Goal: Task Accomplishment & Management: Manage account settings

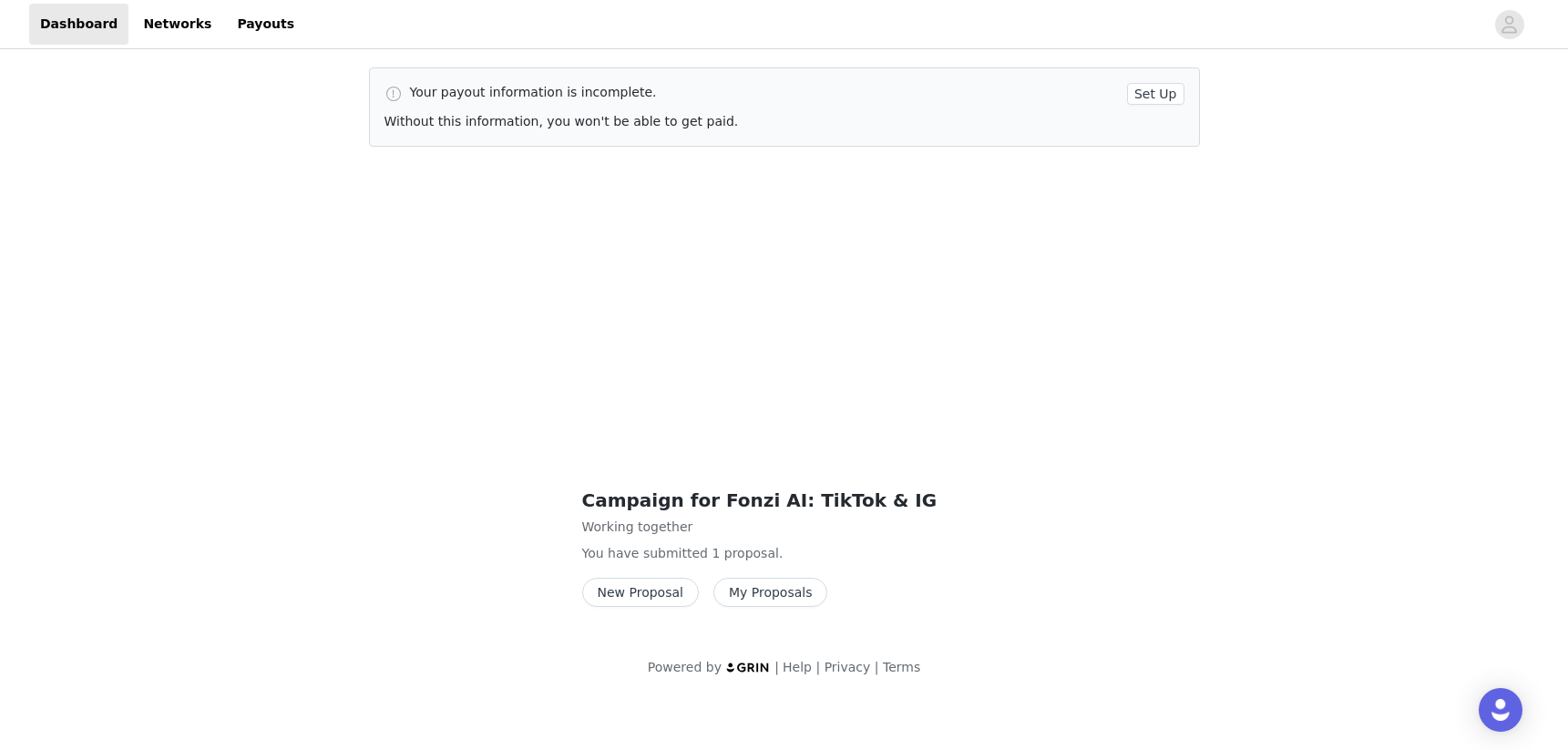
click at [1164, 97] on button "Set Up" at bounding box center [1155, 94] width 58 height 22
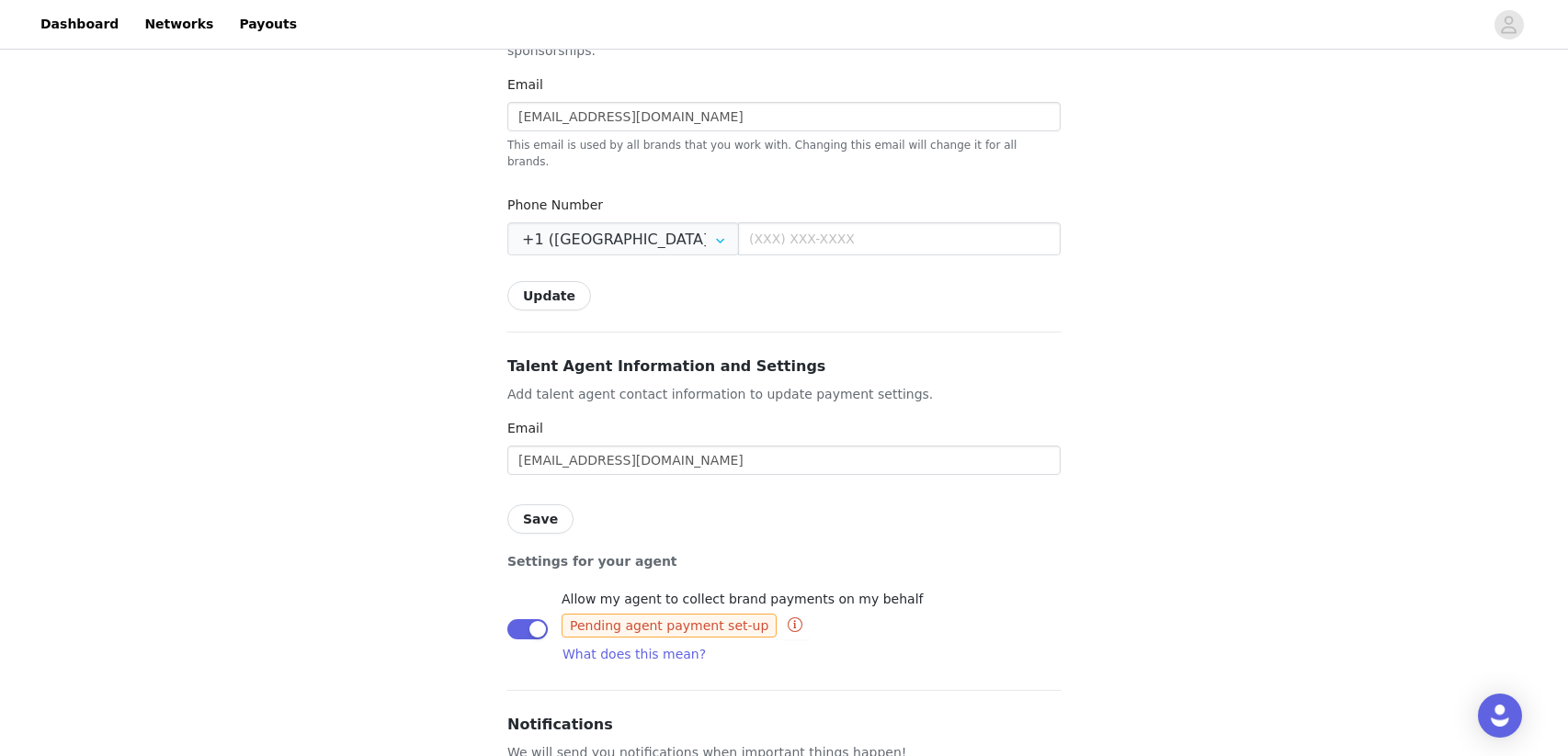
scroll to position [737, 0]
click at [533, 617] on button "button" at bounding box center [527, 627] width 41 height 20
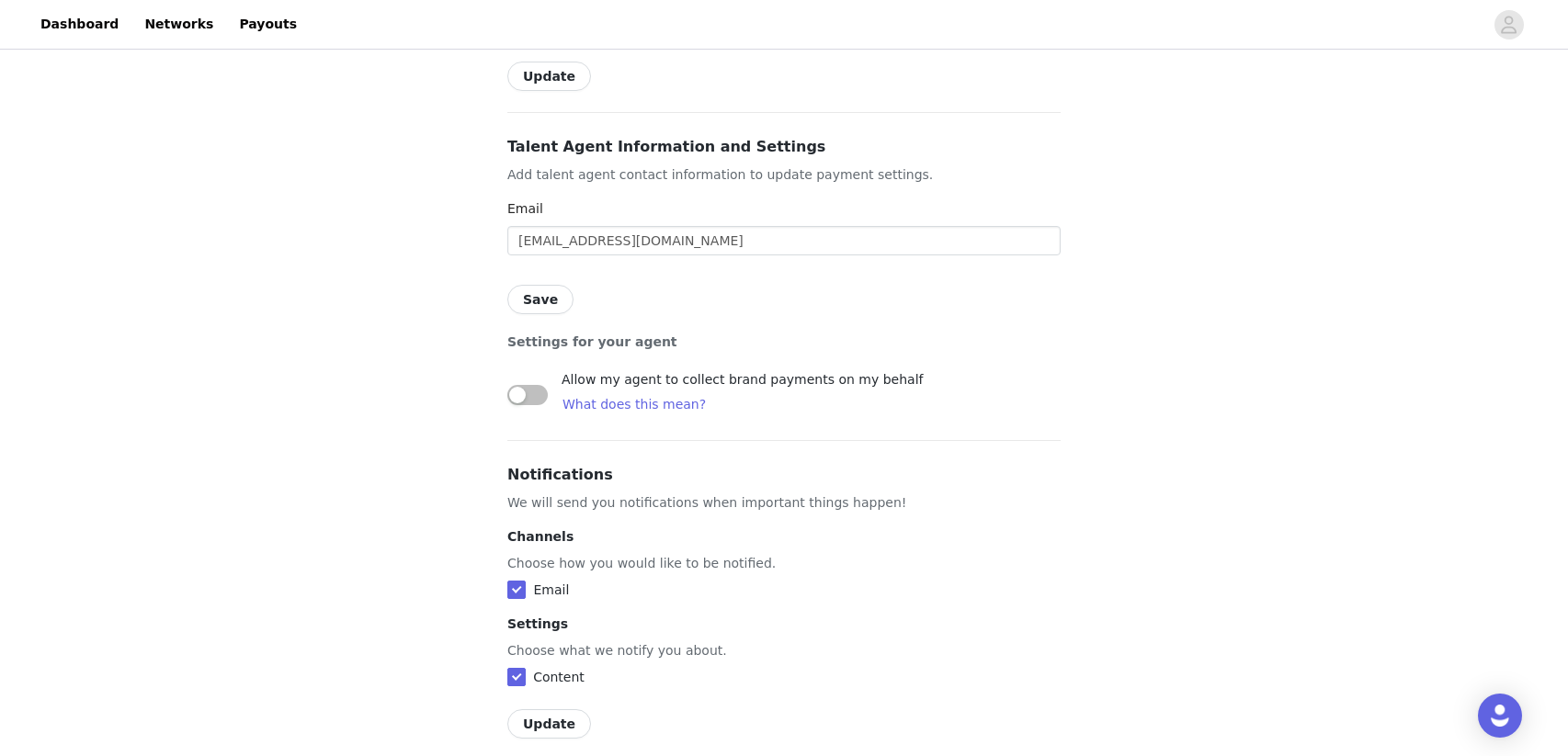
scroll to position [1059, 0]
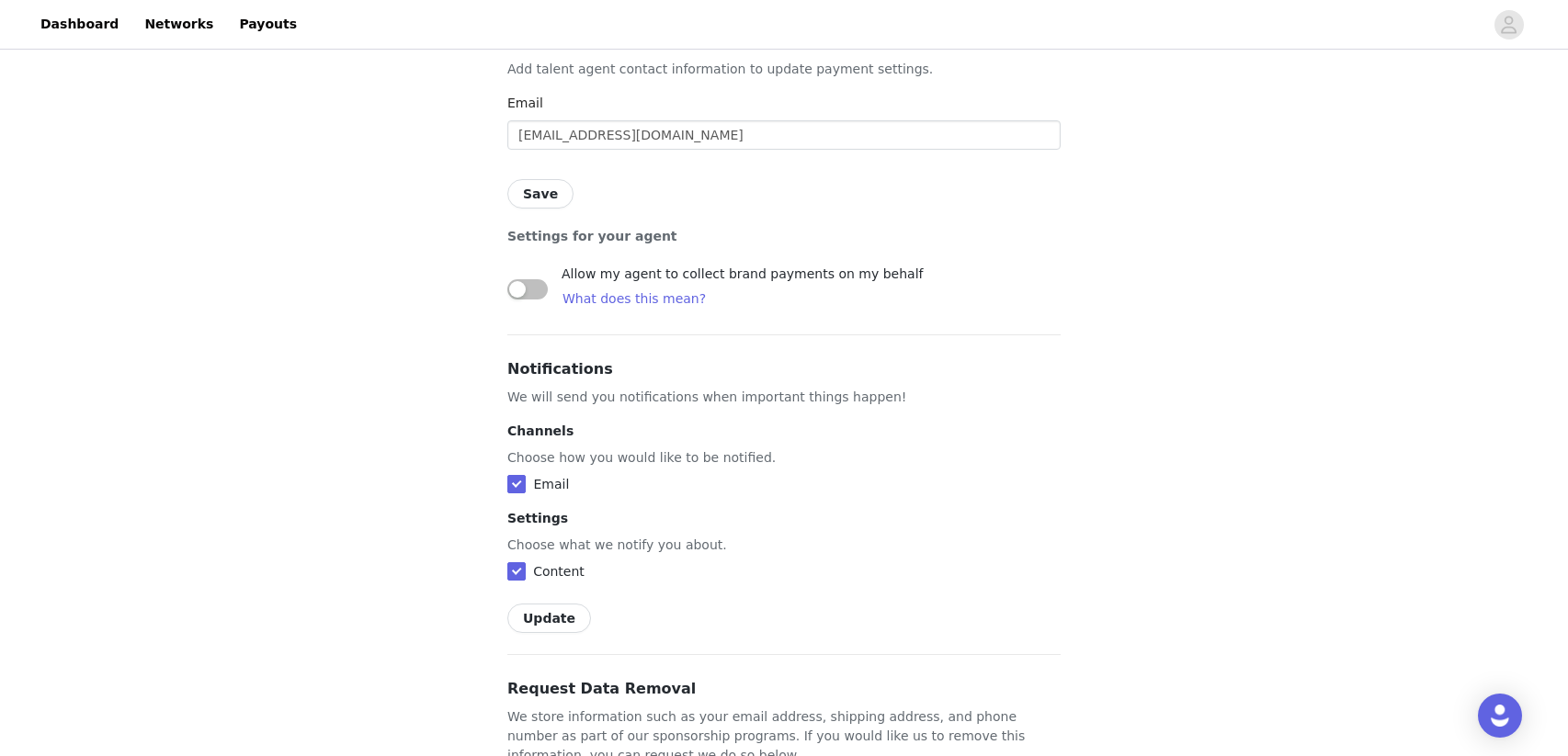
click at [566, 604] on button "Update" at bounding box center [549, 619] width 84 height 30
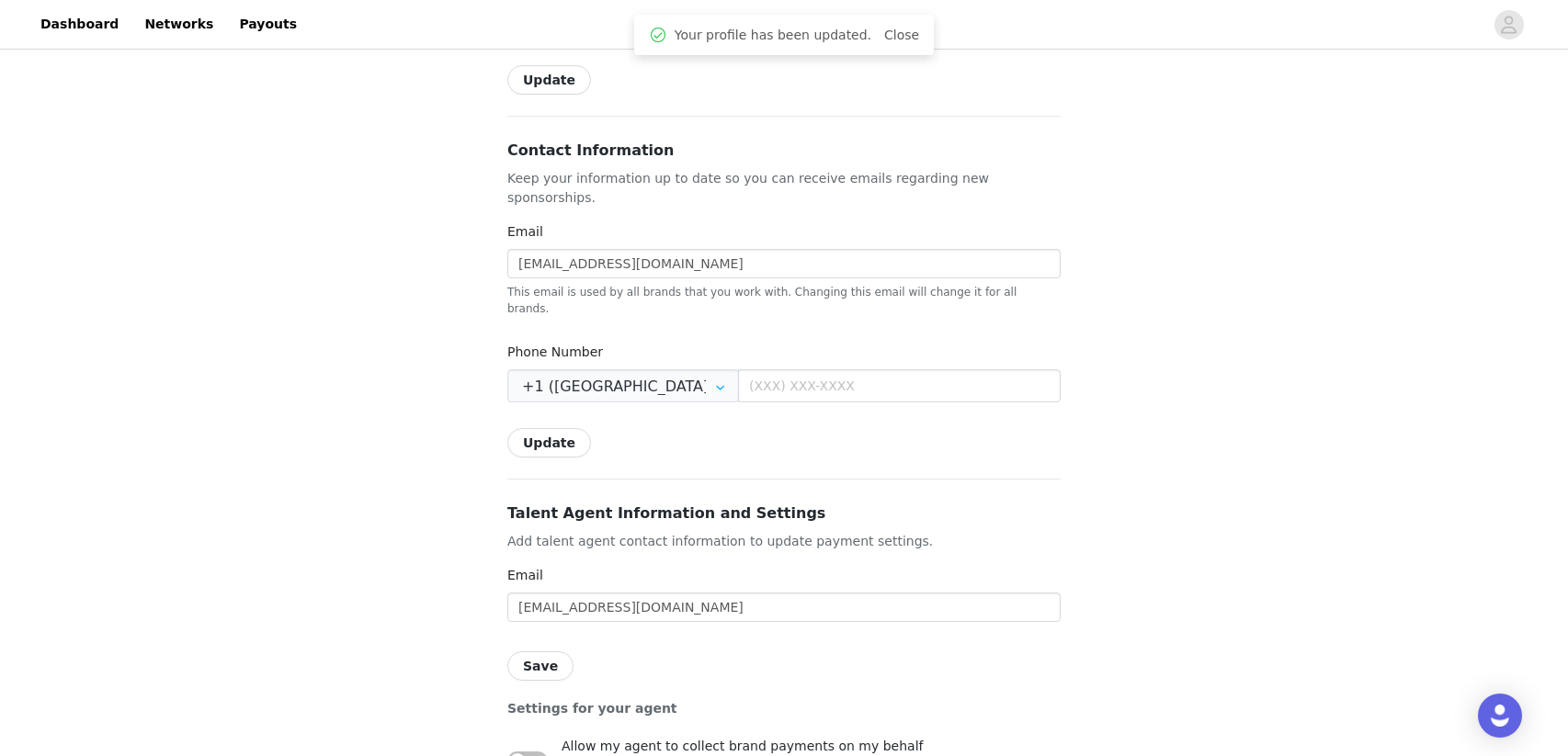
scroll to position [297, 0]
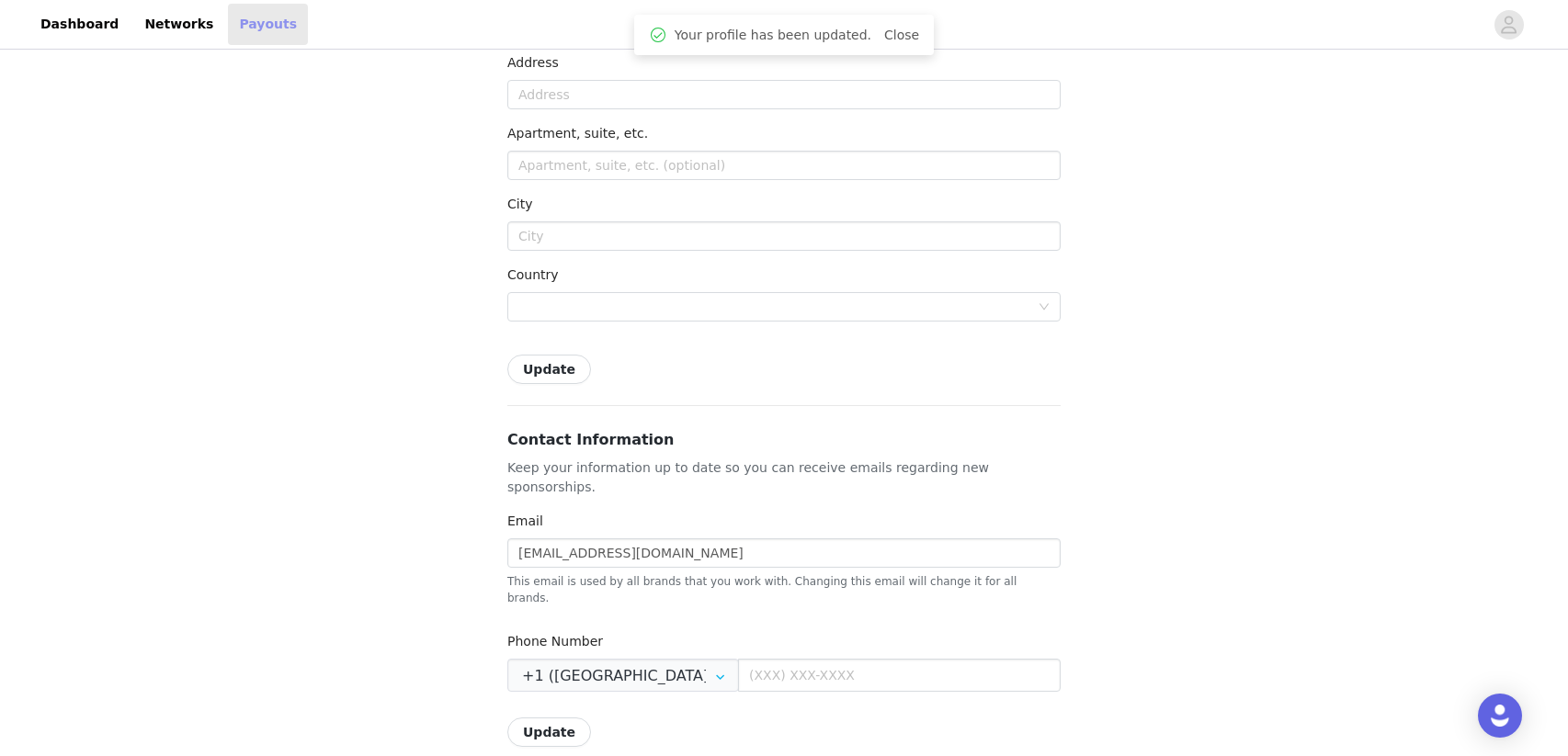
click at [242, 24] on link "Payouts" at bounding box center [268, 25] width 80 height 42
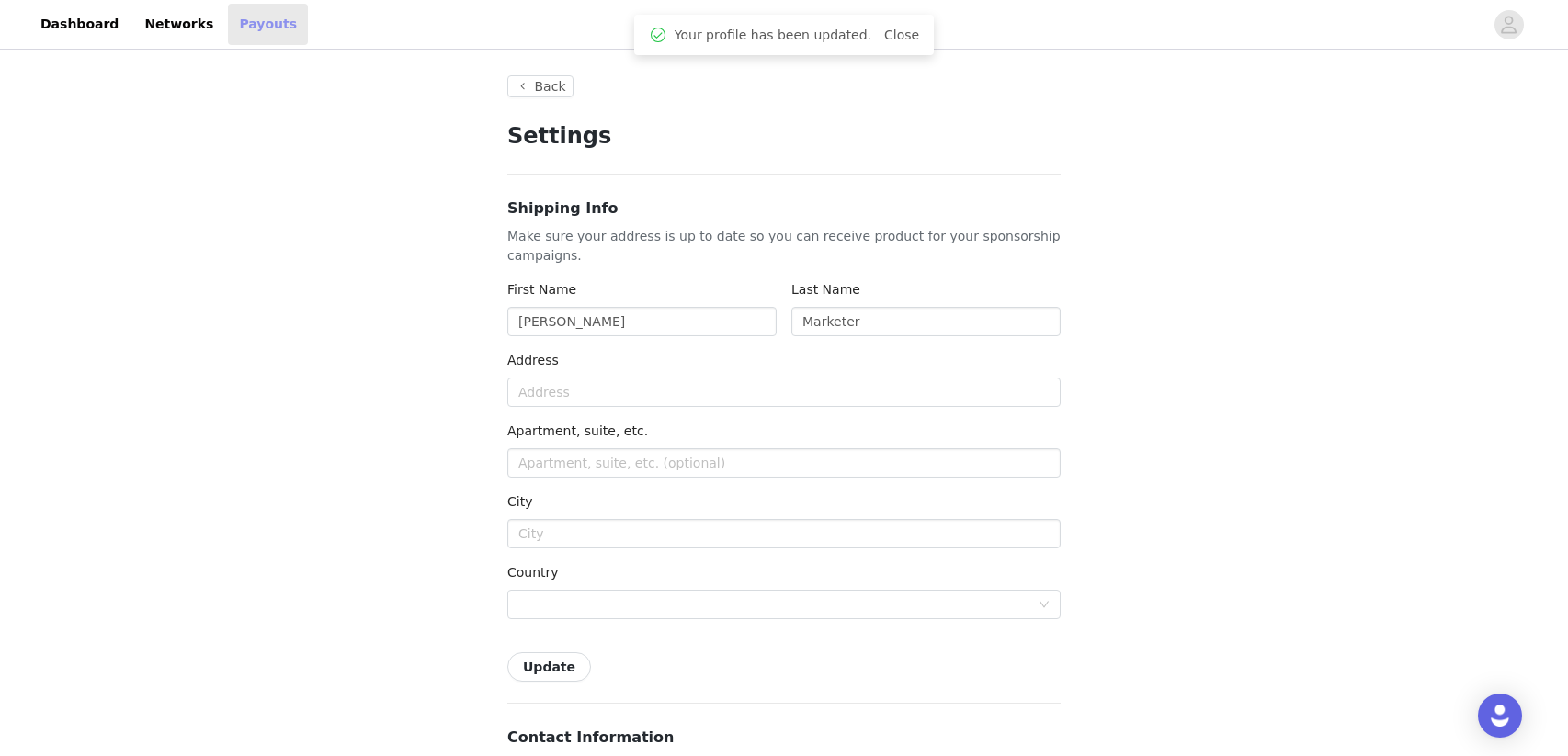
type input "+1 ([GEOGRAPHIC_DATA])"
click at [566, 395] on input "text" at bounding box center [784, 392] width 554 height 30
click at [80, 28] on link "Dashboard" at bounding box center [79, 25] width 100 height 42
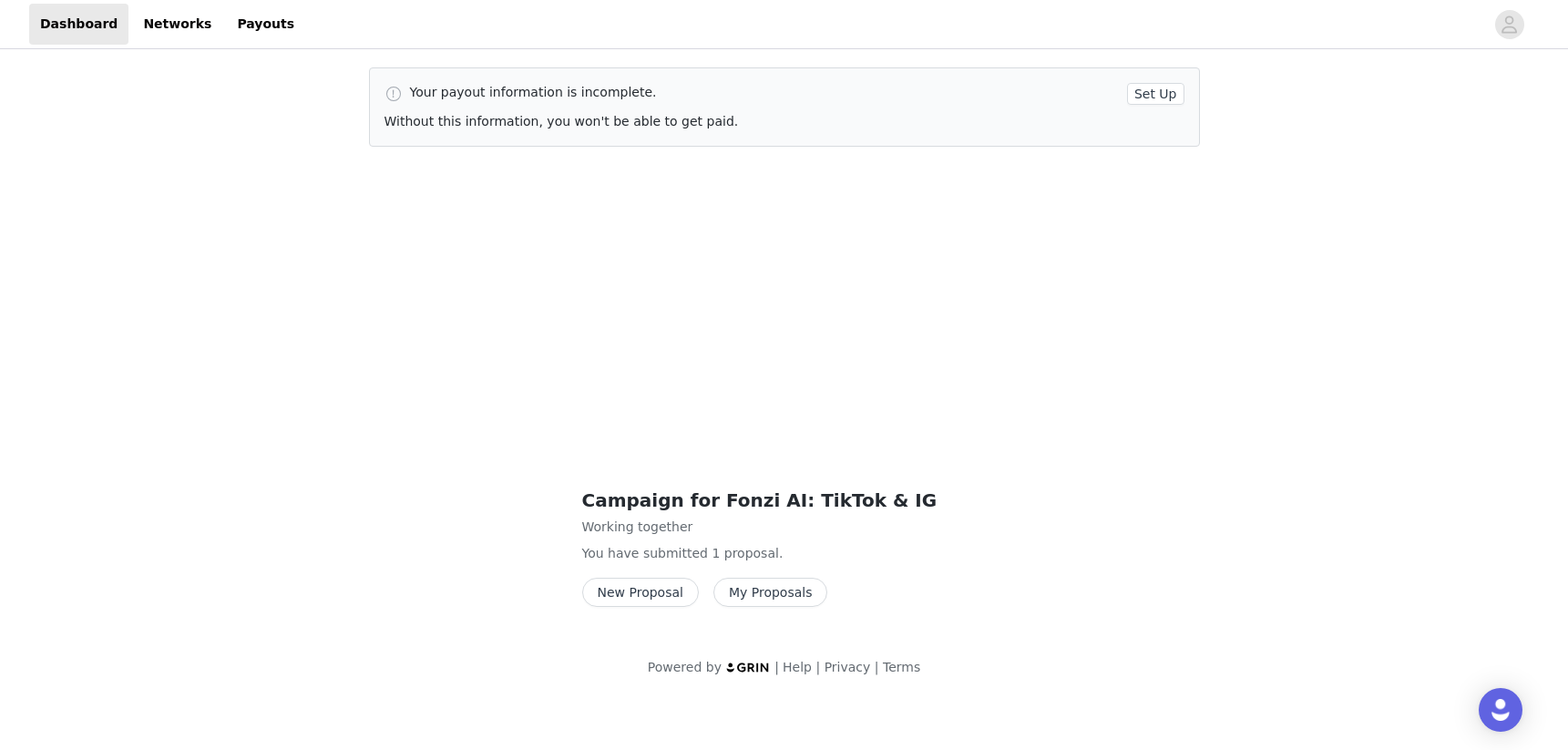
click at [1155, 97] on button "Set Up" at bounding box center [1155, 94] width 58 height 22
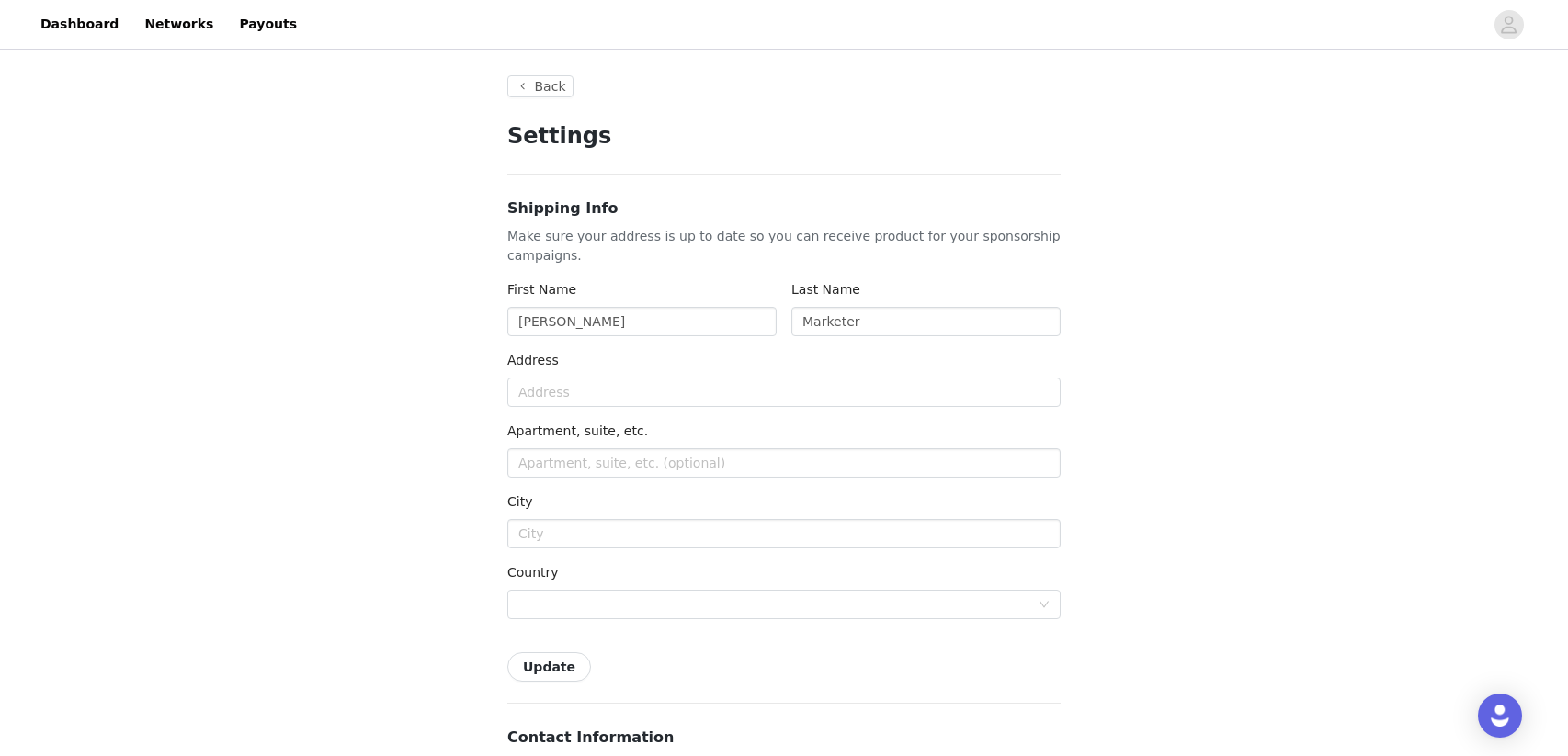
type input "+1 ([GEOGRAPHIC_DATA])"
click at [636, 396] on input "text" at bounding box center [784, 392] width 554 height 30
type input "[STREET_ADDRESS]"
type input "[GEOGRAPHIC_DATA]"
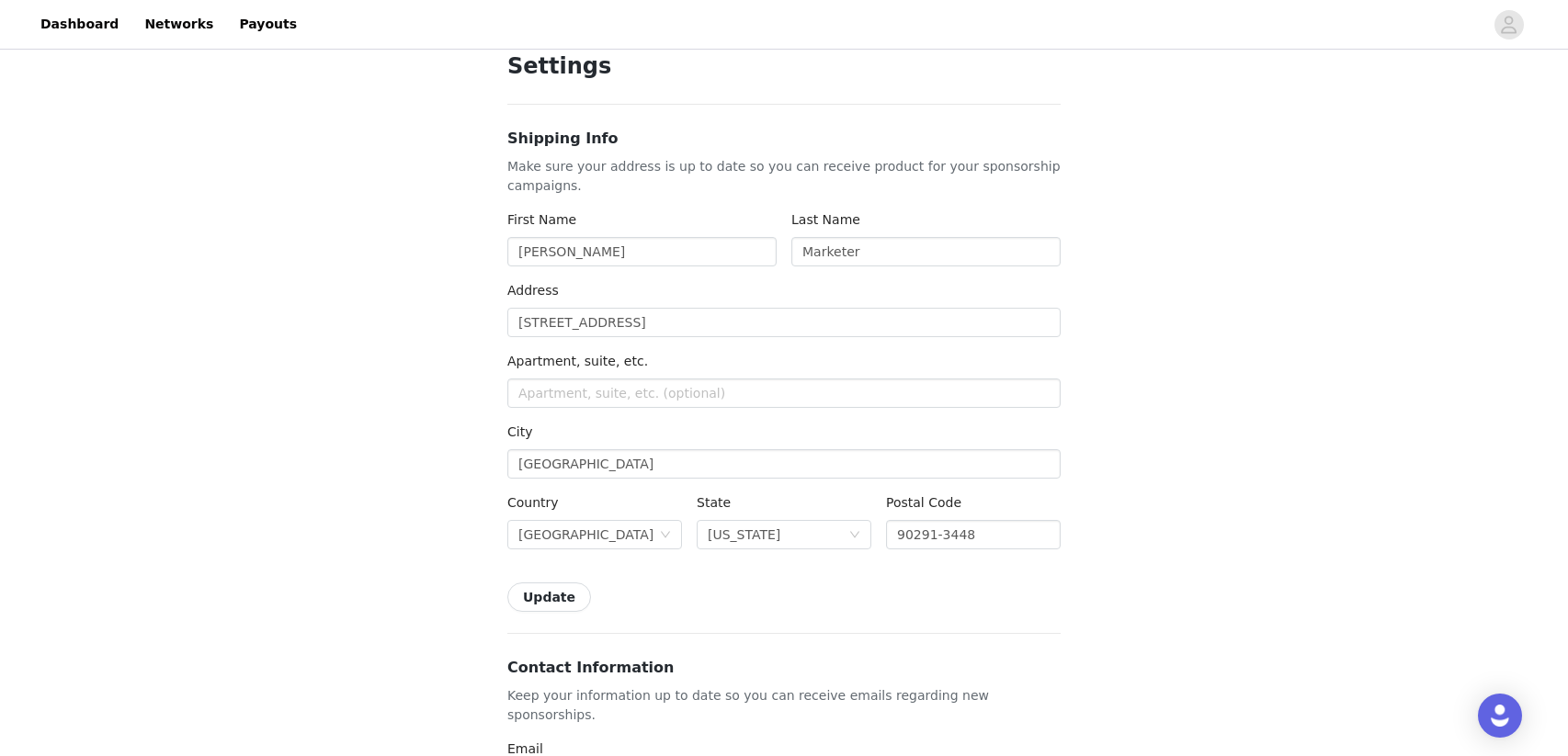
scroll to position [297, 0]
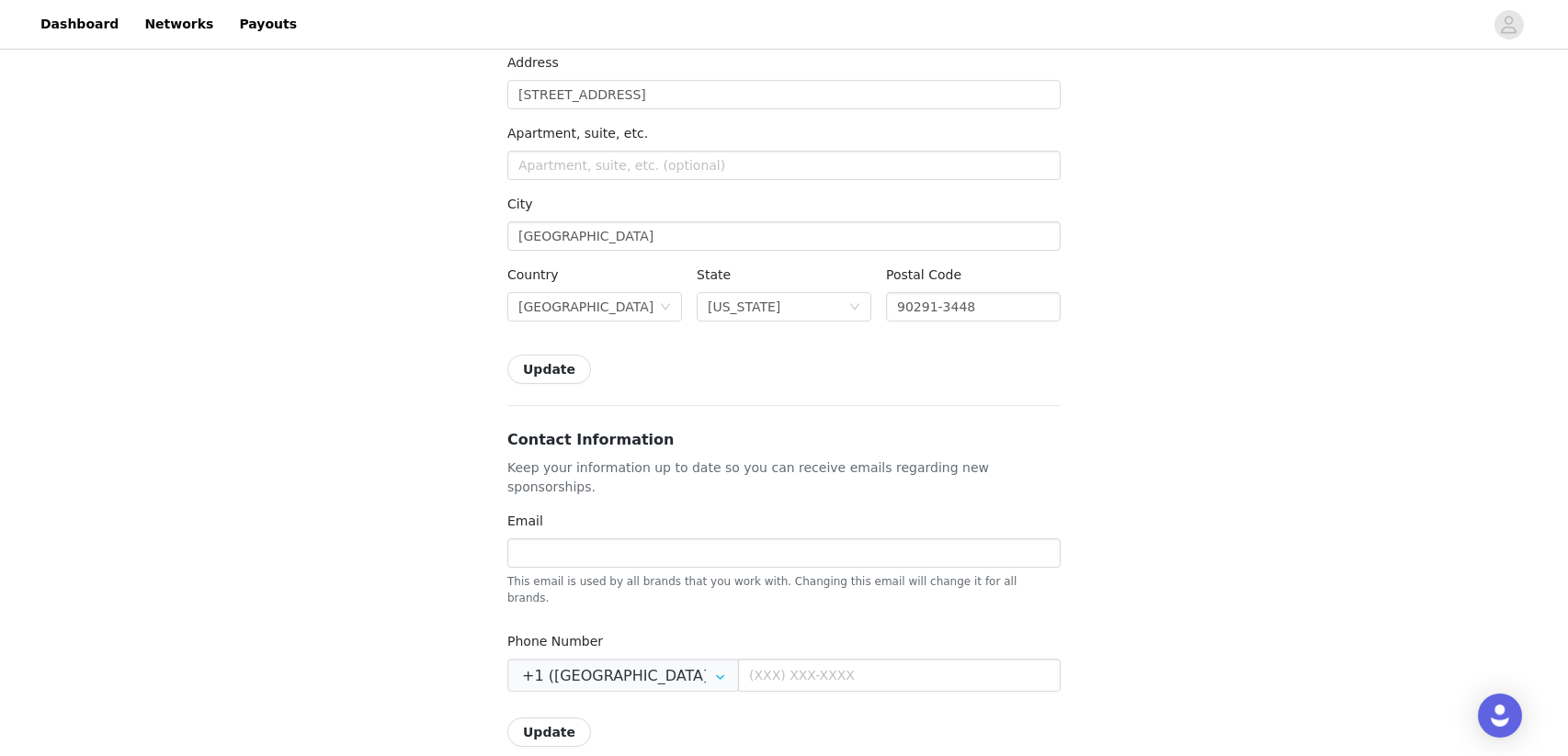
click at [570, 373] on button "Update" at bounding box center [549, 370] width 84 height 30
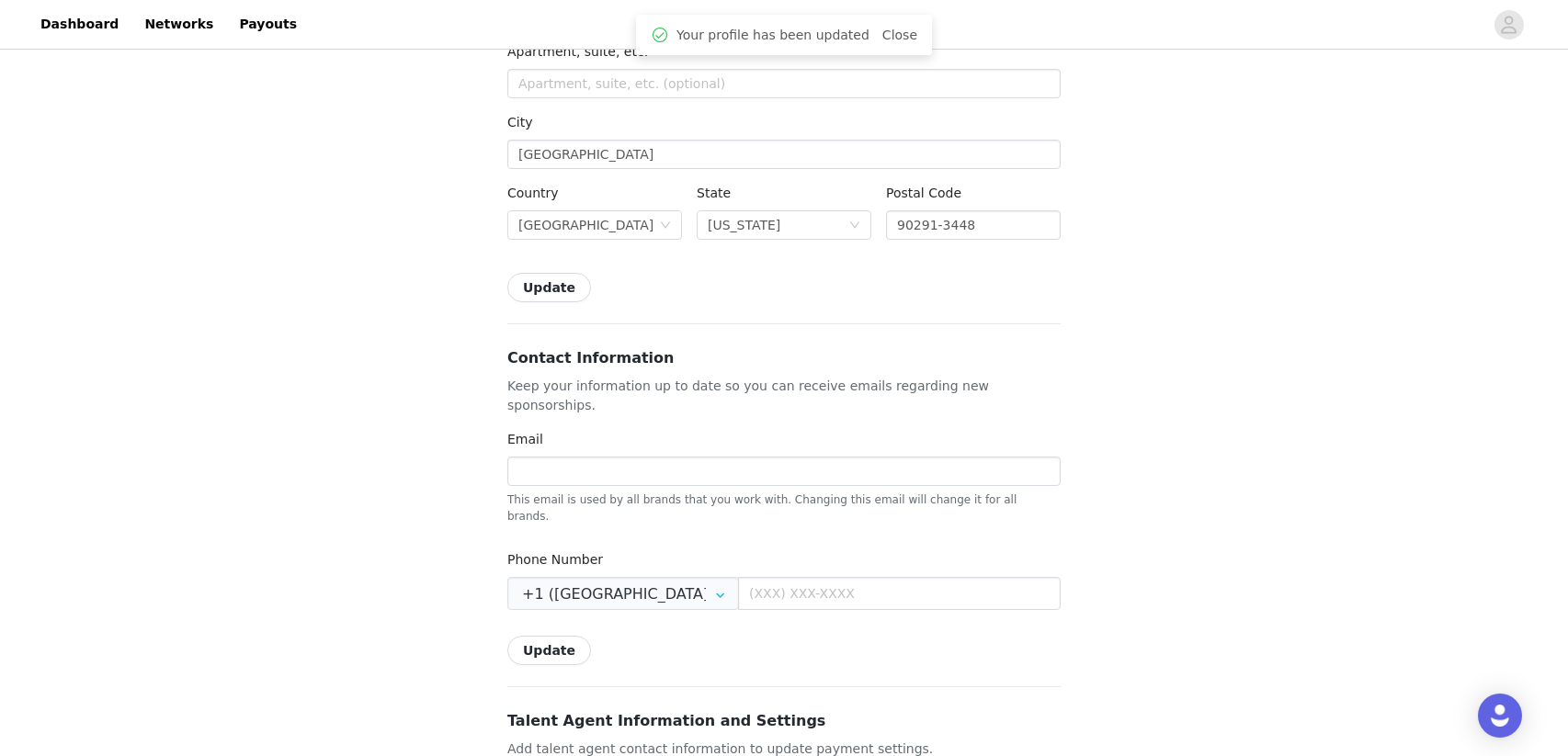
scroll to position [391, 0]
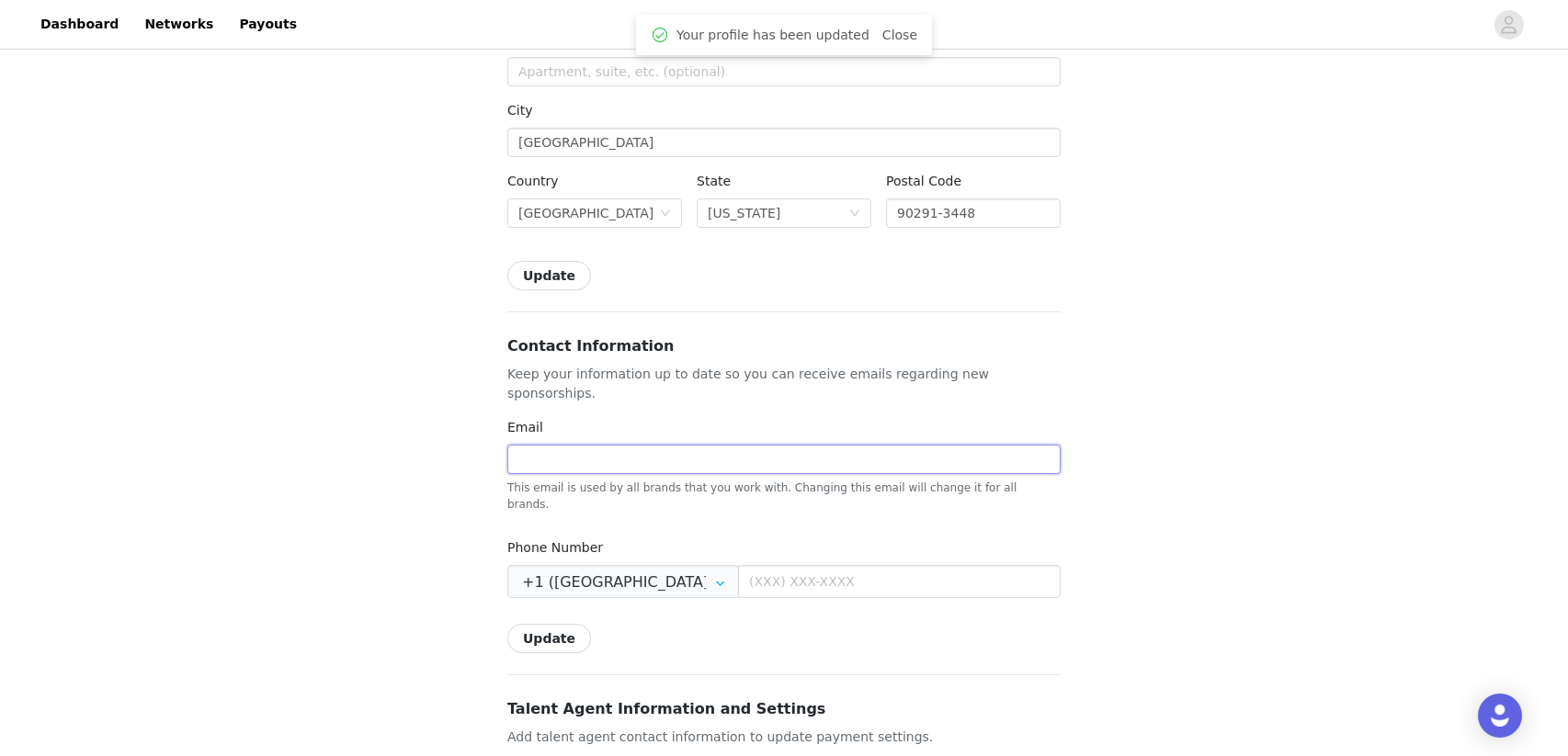
click at [642, 445] on input "text" at bounding box center [784, 460] width 554 height 30
click at [655, 445] on input "text" at bounding box center [784, 460] width 554 height 30
drag, startPoint x: 546, startPoint y: 442, endPoint x: 489, endPoint y: 443, distance: 57.0
click at [489, 443] on div "Back Settings Shipping Info Make sure your address is up to date so you can rec…" at bounding box center [784, 581] width 597 height 1838
type input "[EMAIL_ADDRESS][DOMAIN_NAME]"
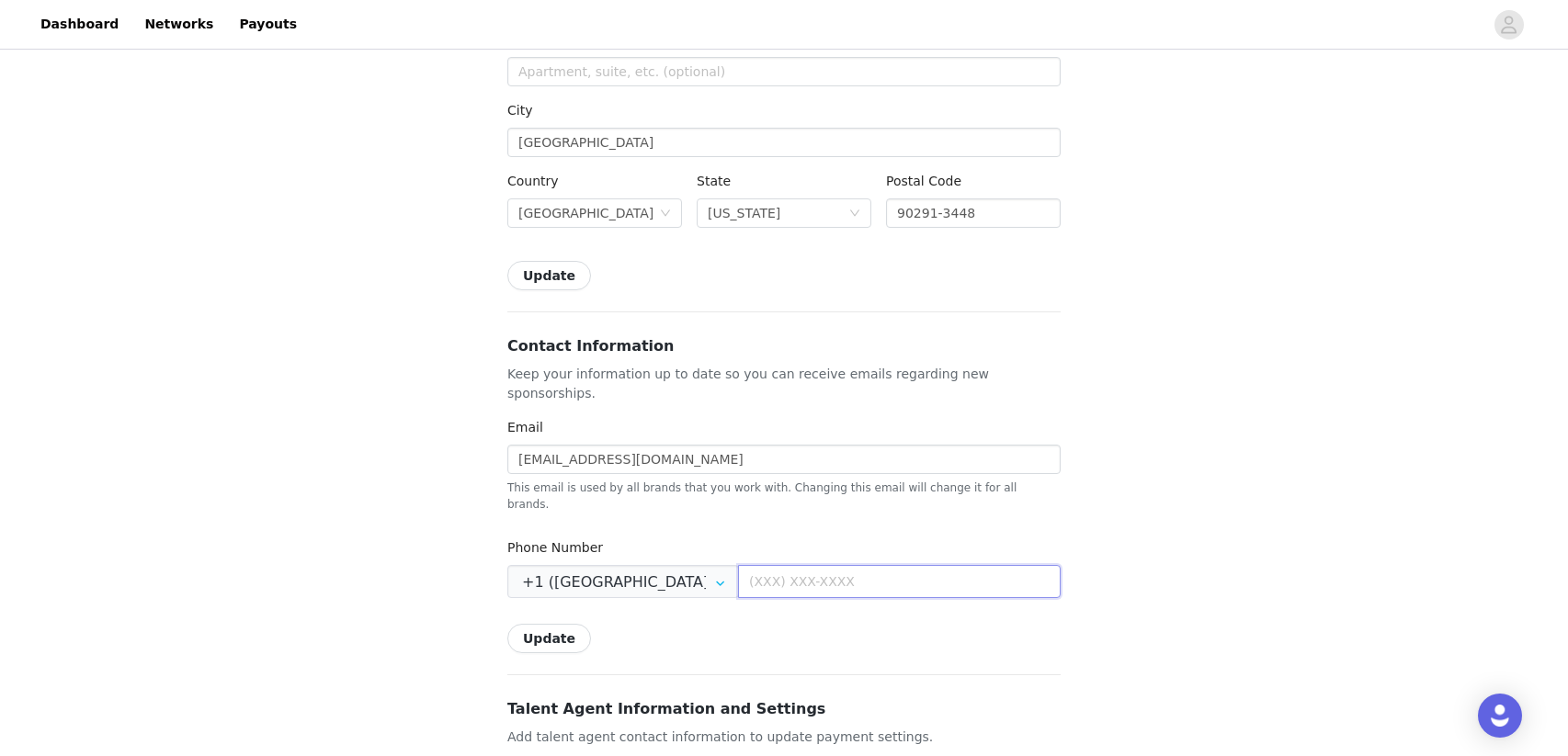
click at [760, 565] on input "text" at bounding box center [900, 581] width 322 height 33
drag, startPoint x: 739, startPoint y: 550, endPoint x: 721, endPoint y: 552, distance: 18.1
click at [739, 565] on input "1 (973) 452-2451" at bounding box center [900, 581] width 322 height 33
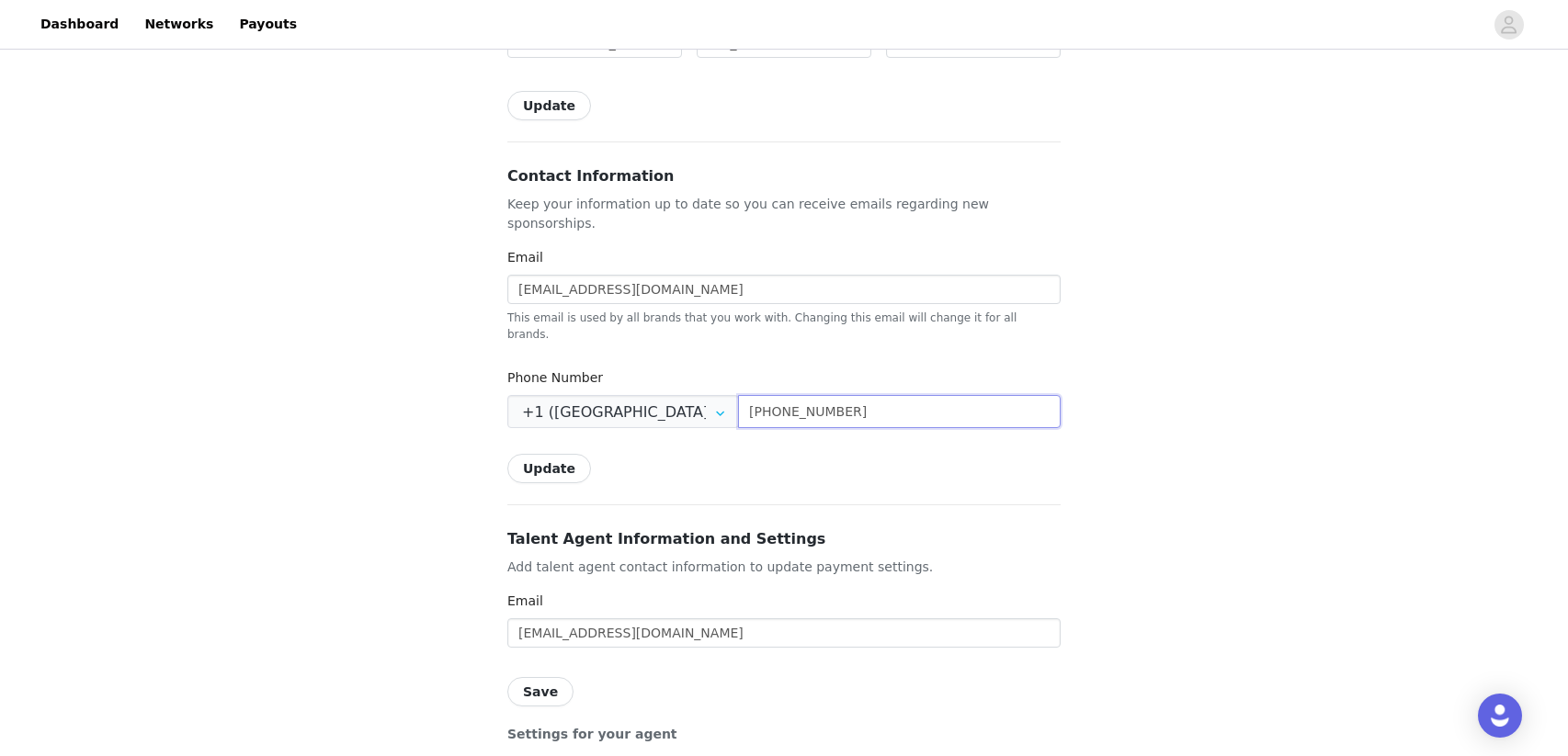
type input "[PHONE_NUMBER]"
click at [544, 454] on button "Update" at bounding box center [549, 468] width 84 height 30
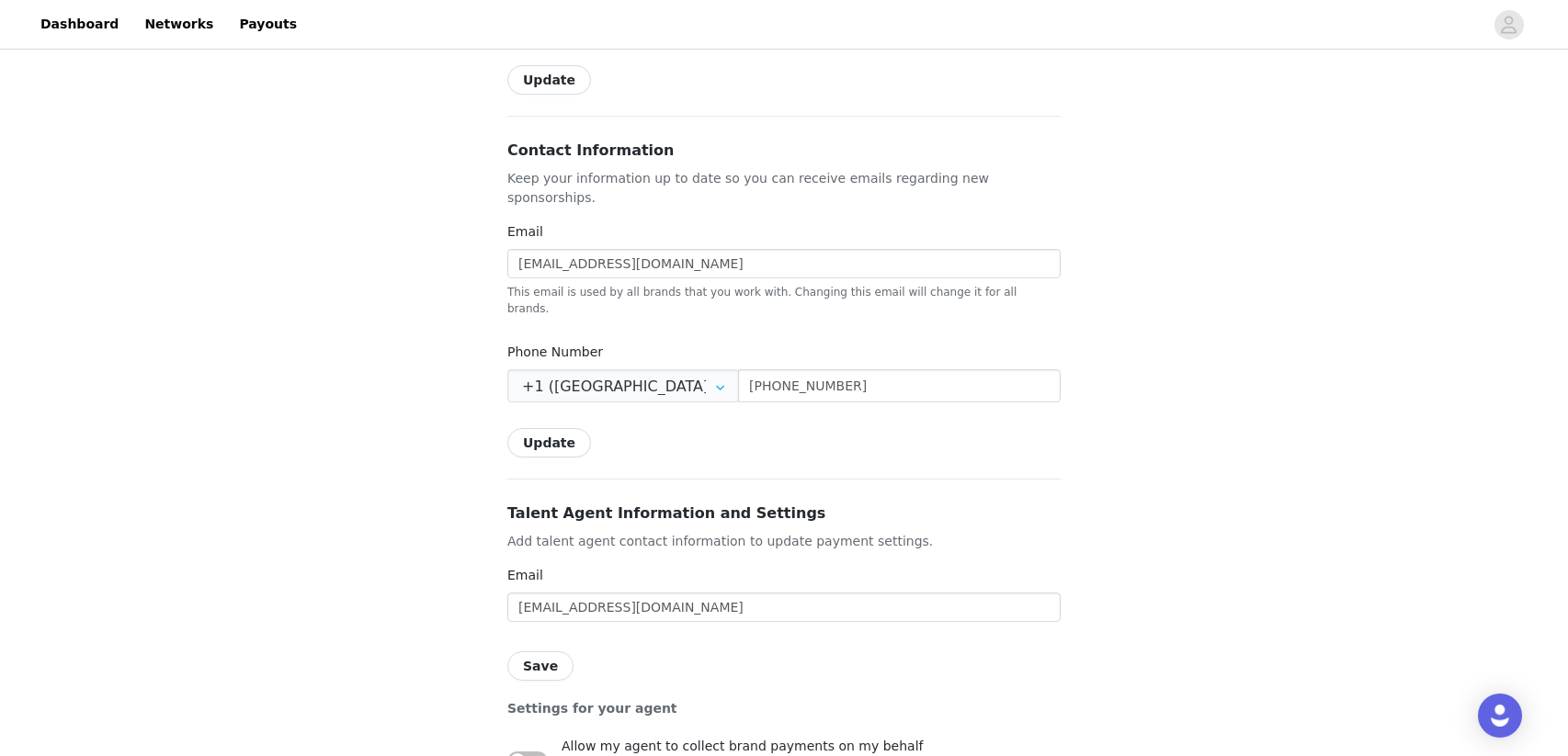
scroll to position [594, 0]
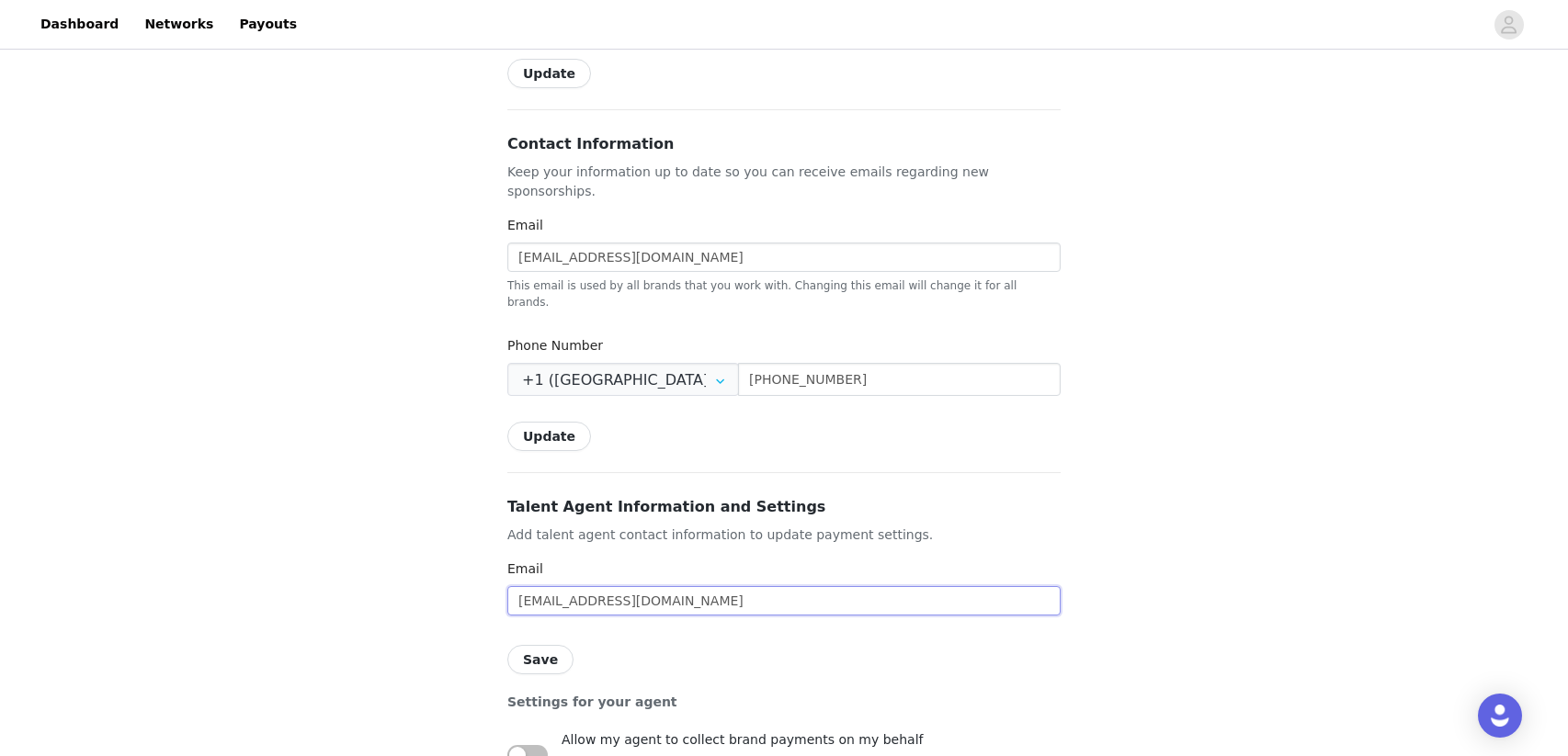
click at [631, 586] on input "accounting@undercurrent.net" at bounding box center [784, 601] width 554 height 30
drag, startPoint x: 584, startPoint y: 565, endPoint x: 515, endPoint y: 566, distance: 69.0
click at [515, 586] on input "accounting@undercurrent.net" at bounding box center [784, 601] width 554 height 30
type input "[EMAIL_ADDRESS][DOMAIN_NAME]"
click at [555, 645] on button "Save" at bounding box center [540, 660] width 66 height 30
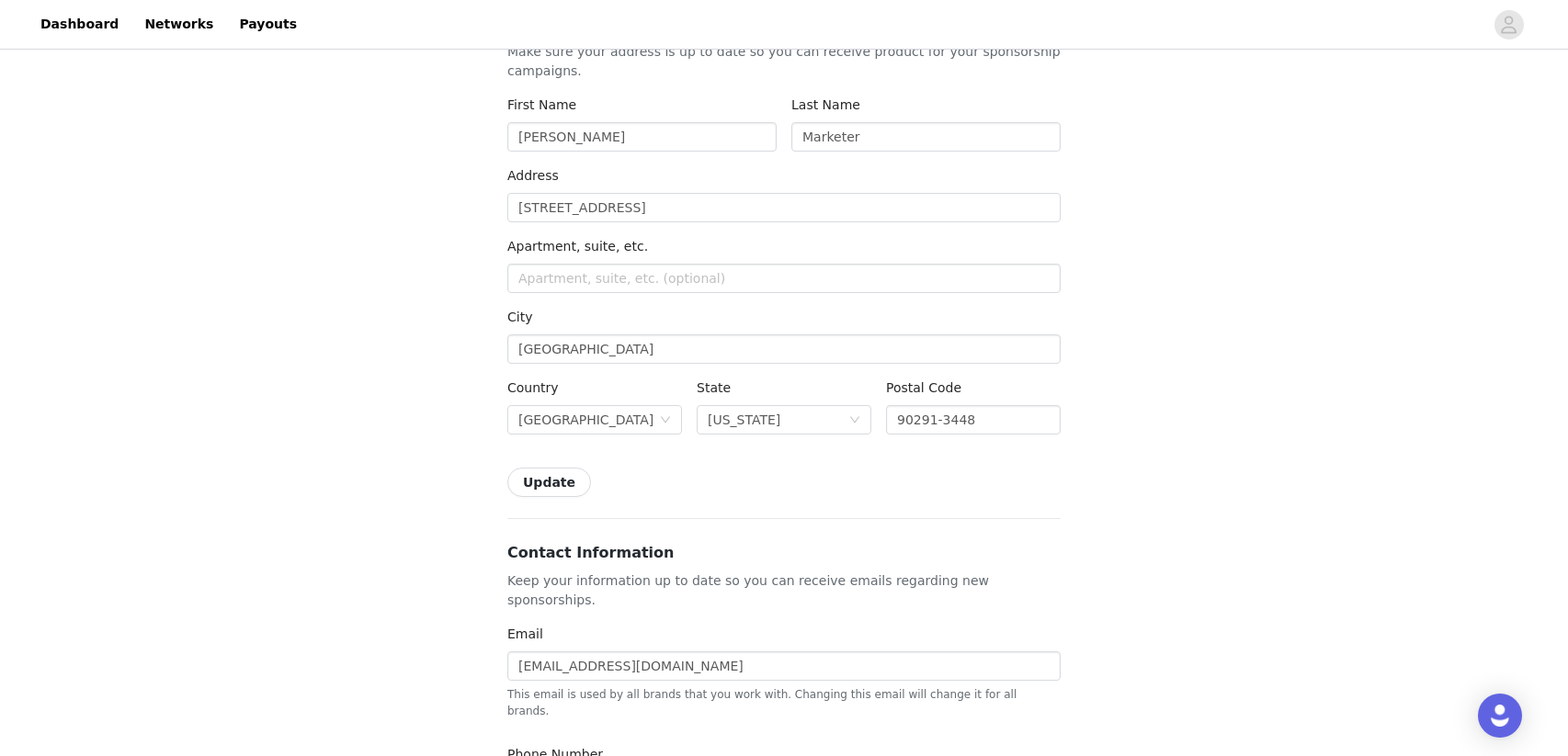
scroll to position [0, 0]
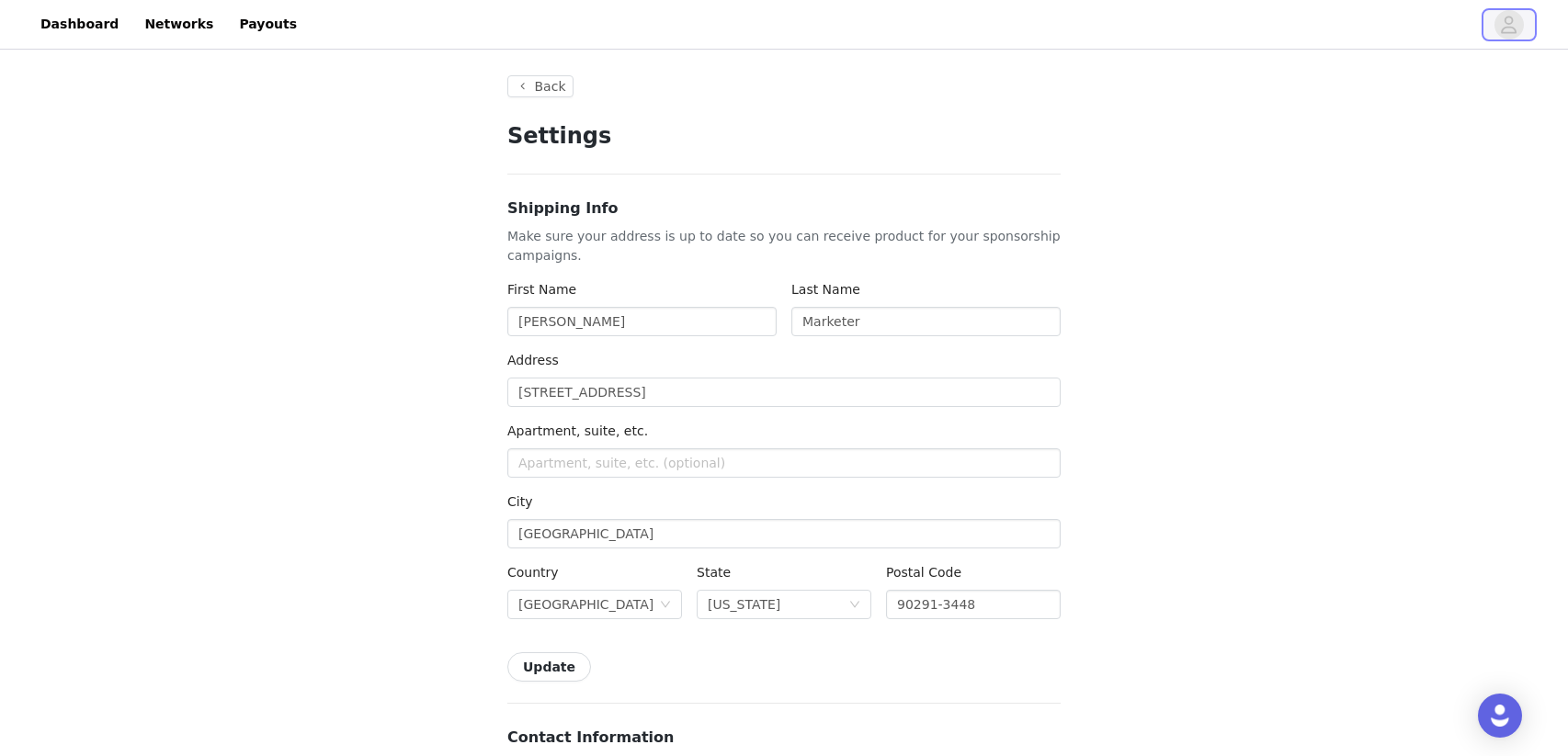
click at [1524, 34] on button "button" at bounding box center [1510, 25] width 51 height 30
click at [1511, 29] on icon "avatar" at bounding box center [1509, 25] width 18 height 30
click at [34, 17] on link "Dashboard" at bounding box center [79, 25] width 100 height 42
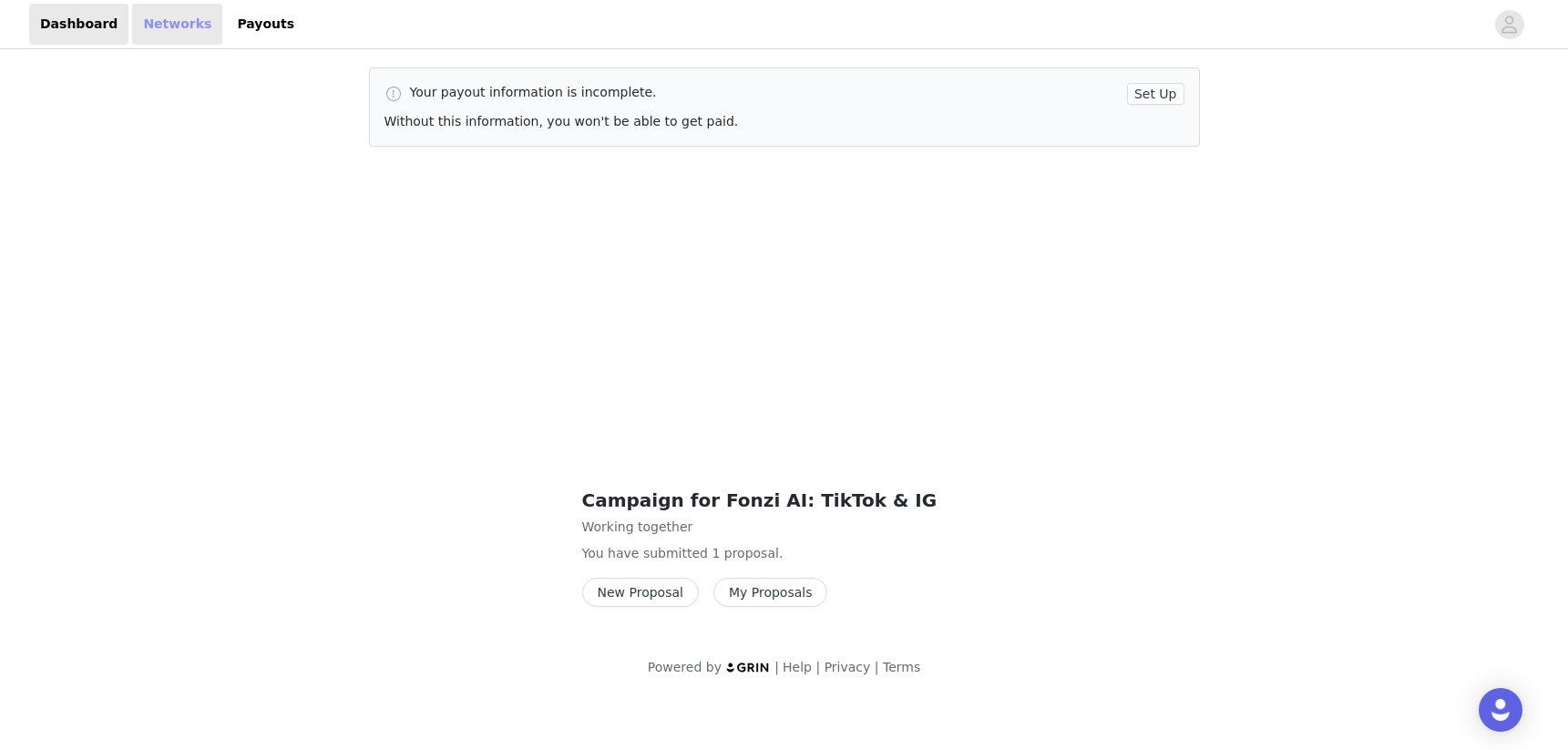
click at [149, 24] on link "Networks" at bounding box center [177, 25] width 90 height 41
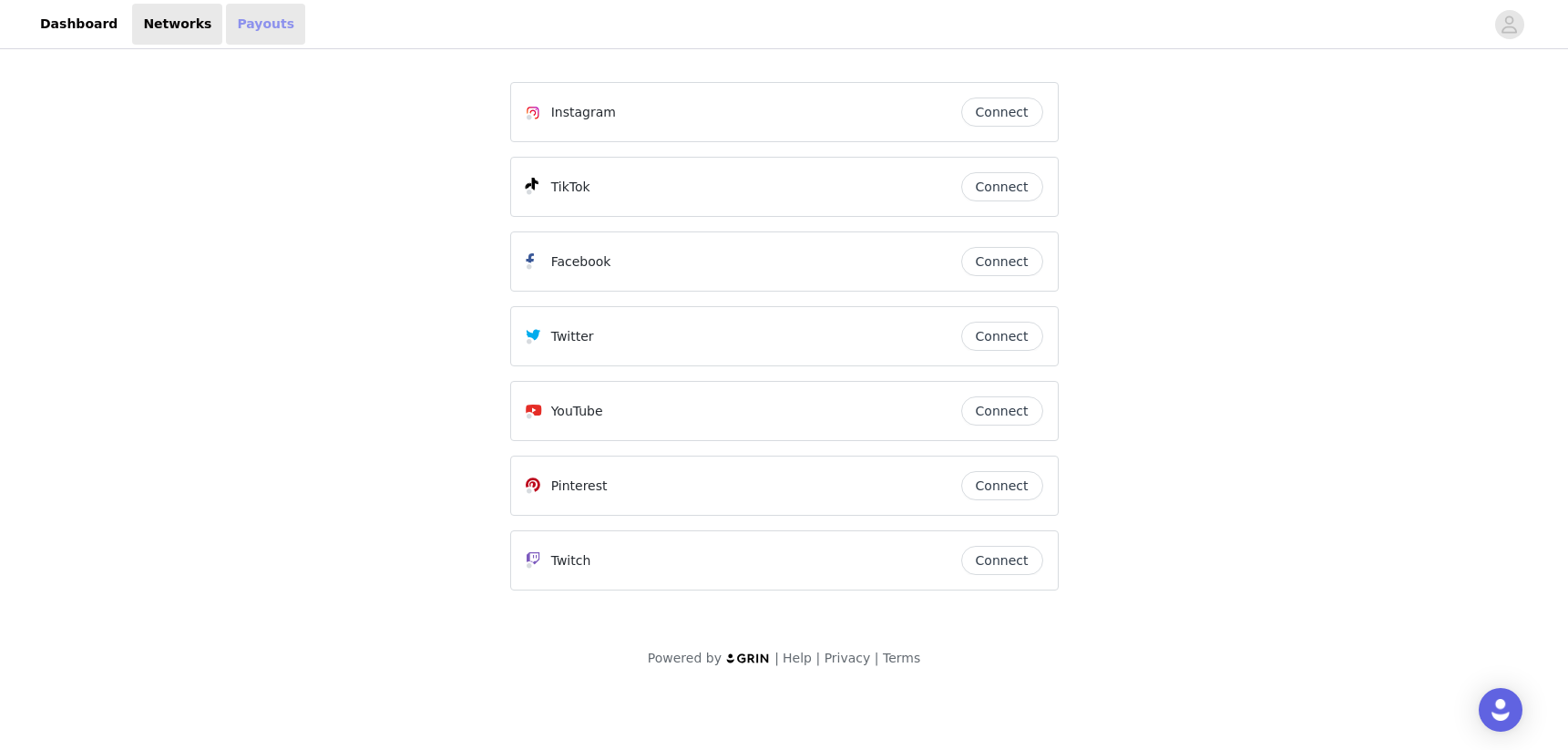
click at [226, 25] on link "Payouts" at bounding box center [266, 25] width 79 height 41
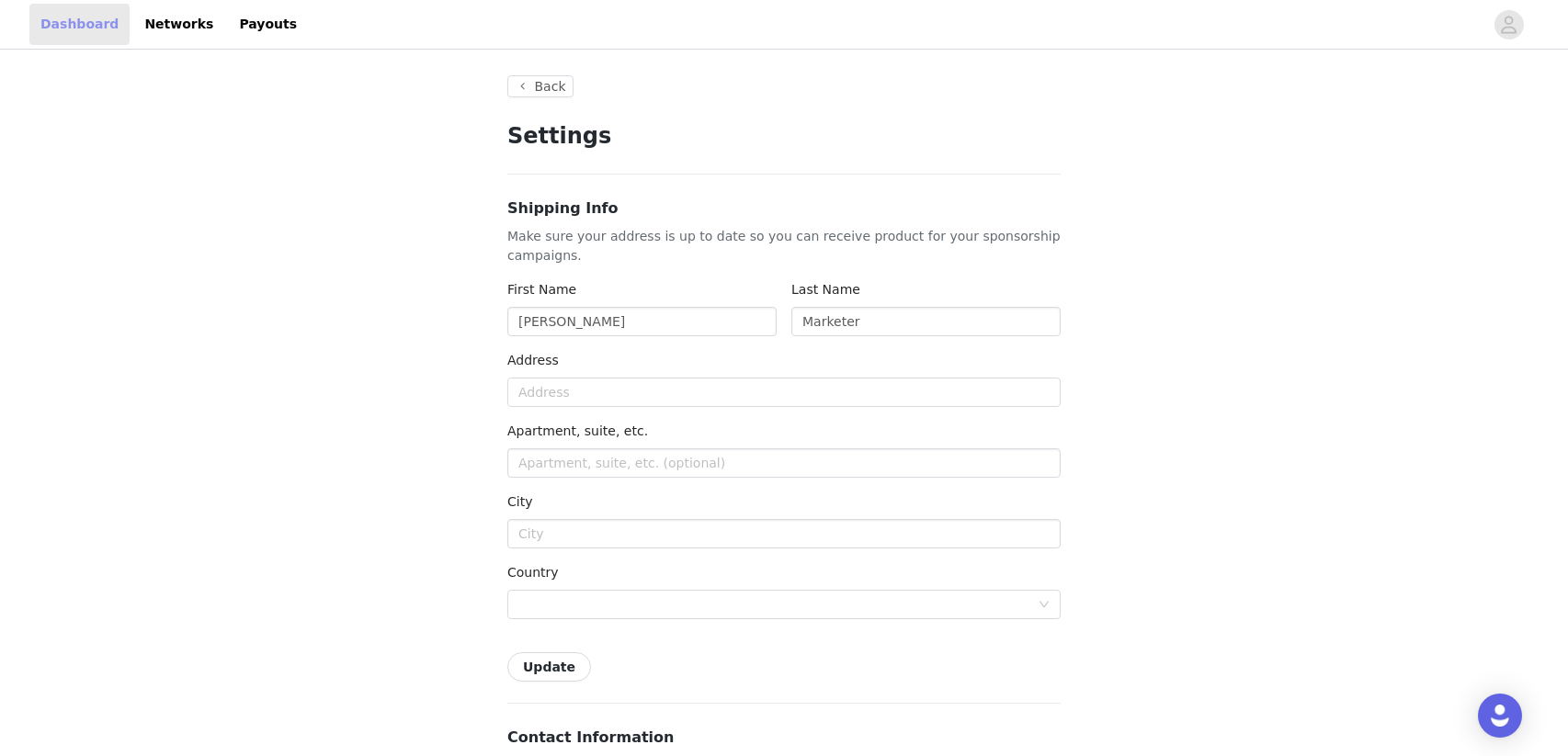
click at [80, 24] on link "Dashboard" at bounding box center [79, 25] width 100 height 42
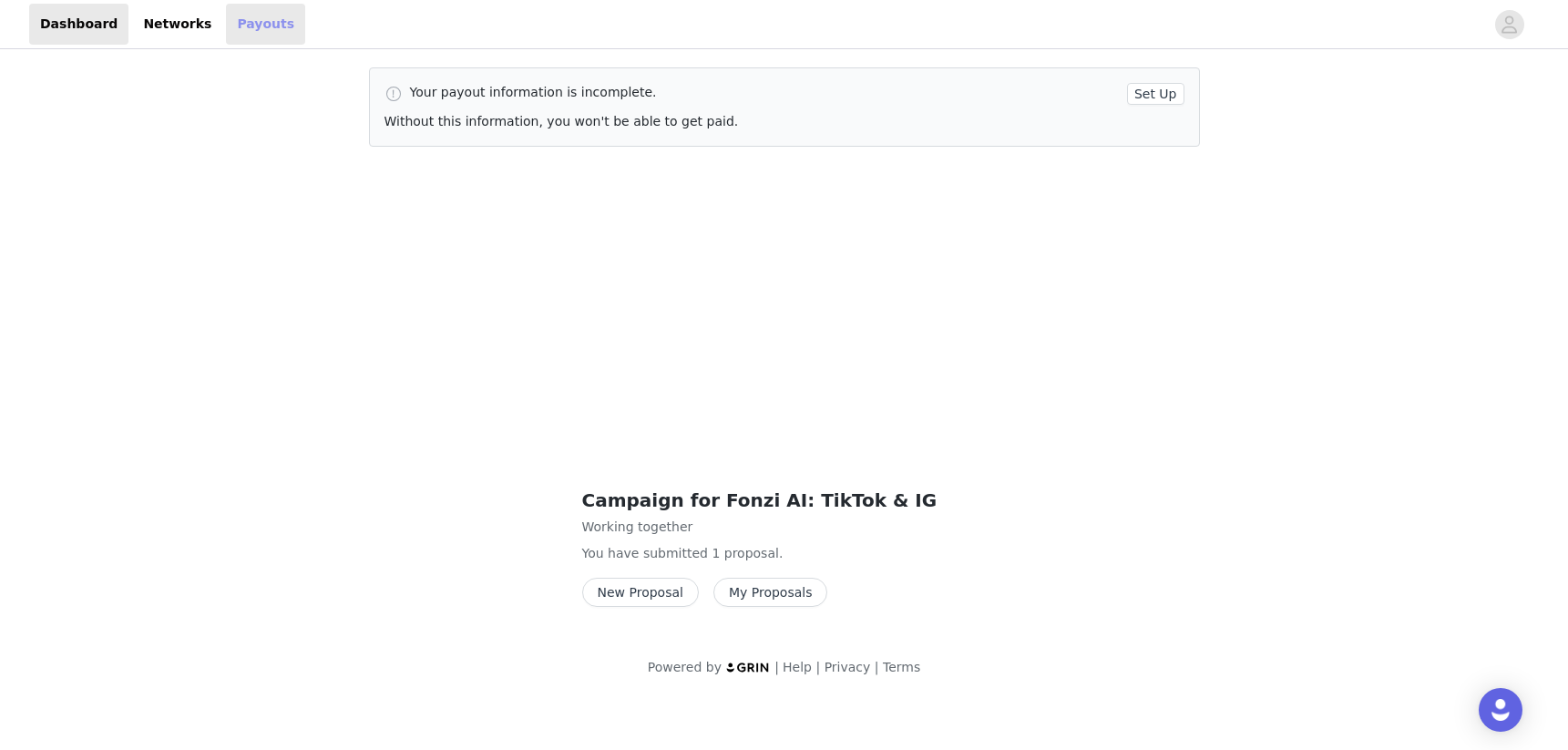
click at [268, 19] on link "Payouts" at bounding box center [266, 25] width 79 height 41
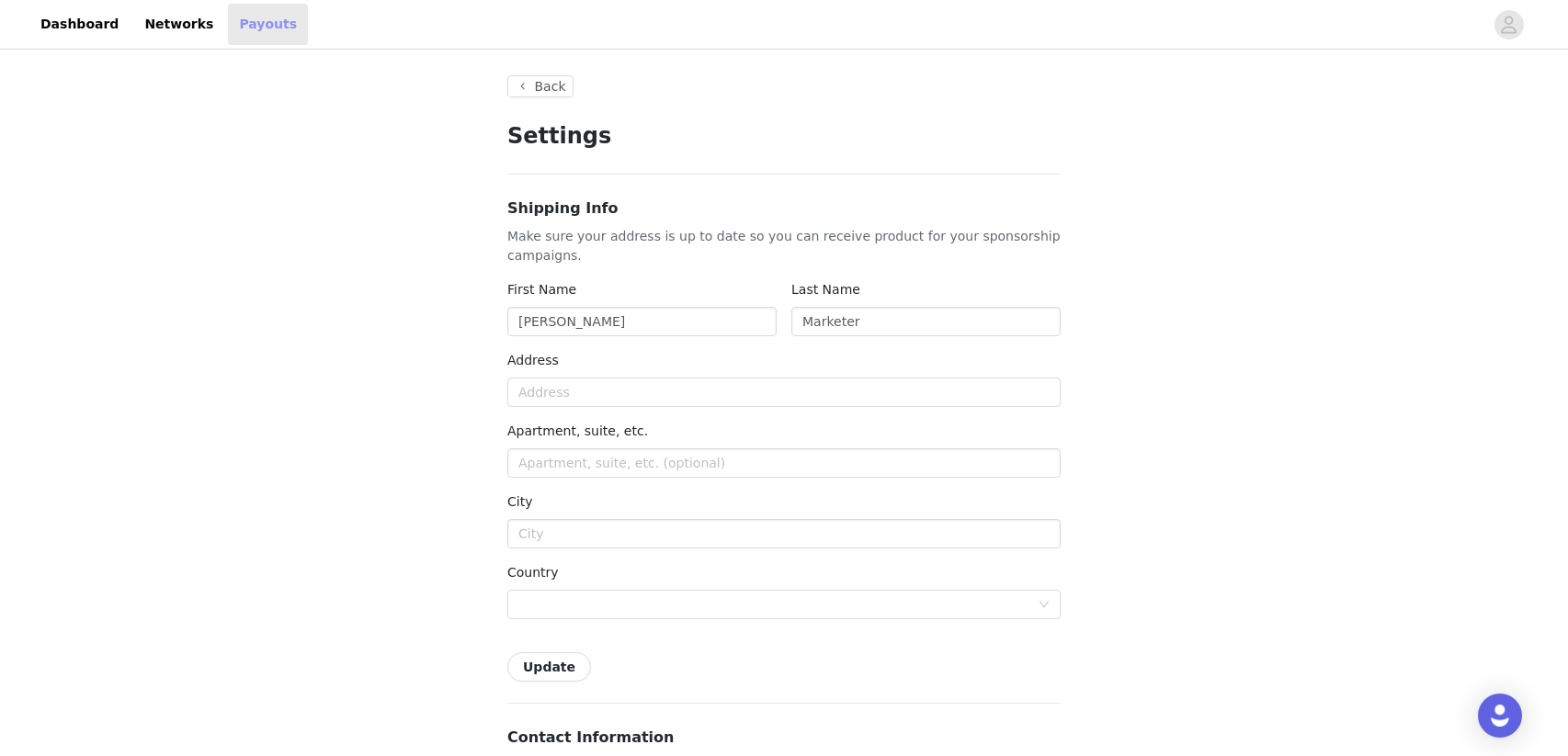
type input "+1 ([GEOGRAPHIC_DATA])"
click at [165, 24] on link "Networks" at bounding box center [179, 25] width 91 height 42
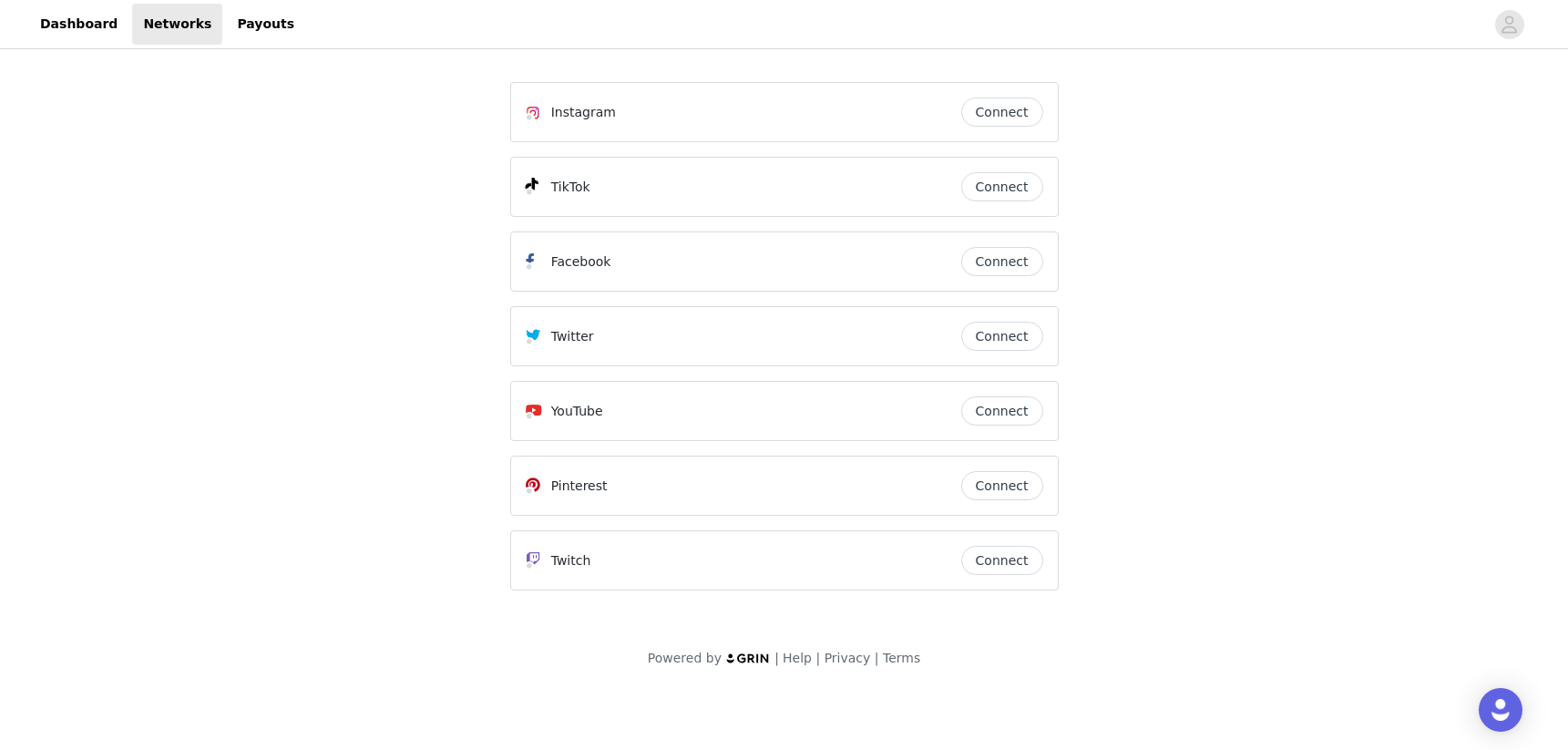
click at [18, 27] on div "Dashboard Networks Payouts" at bounding box center [784, 25] width 1568 height 41
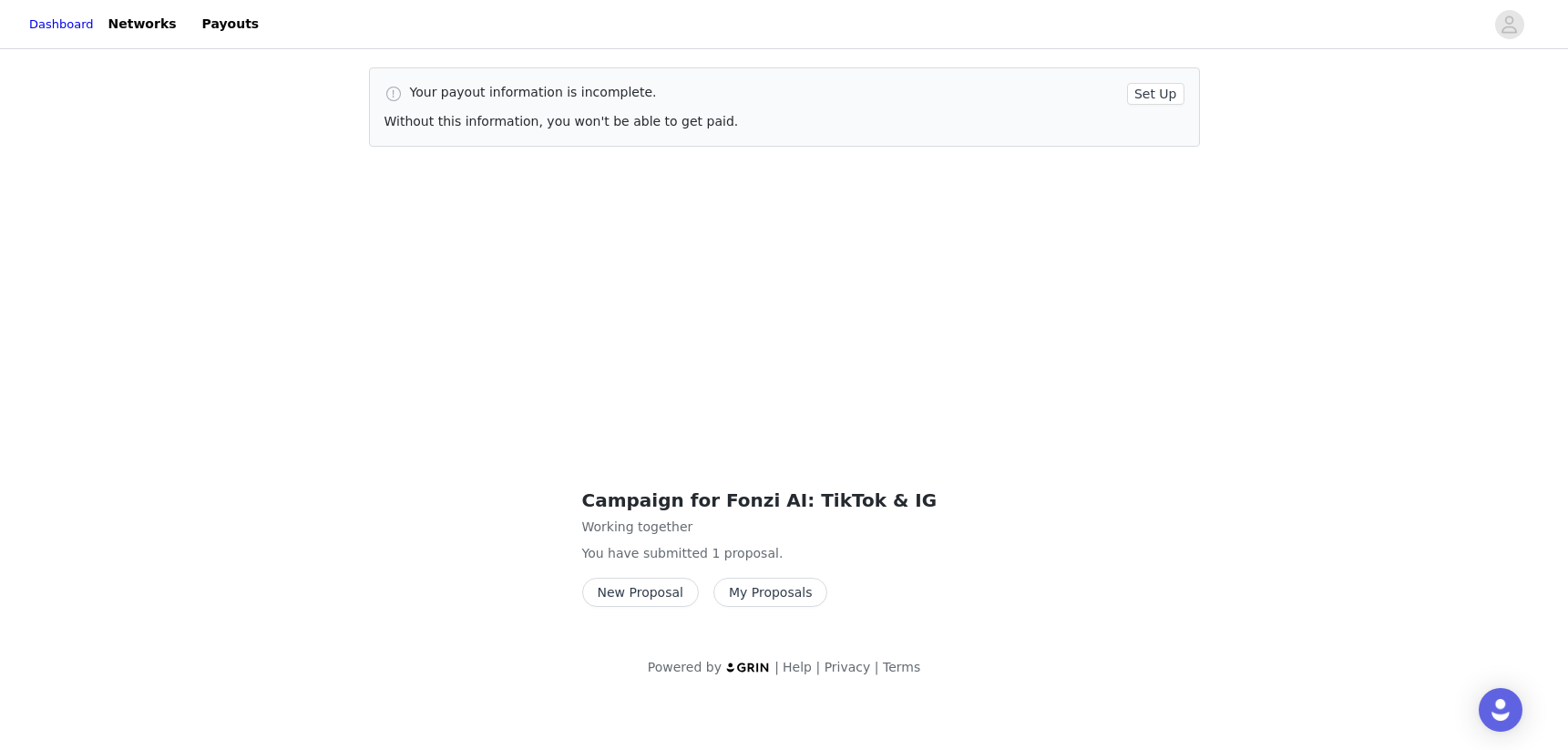
click at [750, 591] on button "My Proposals" at bounding box center [770, 593] width 115 height 29
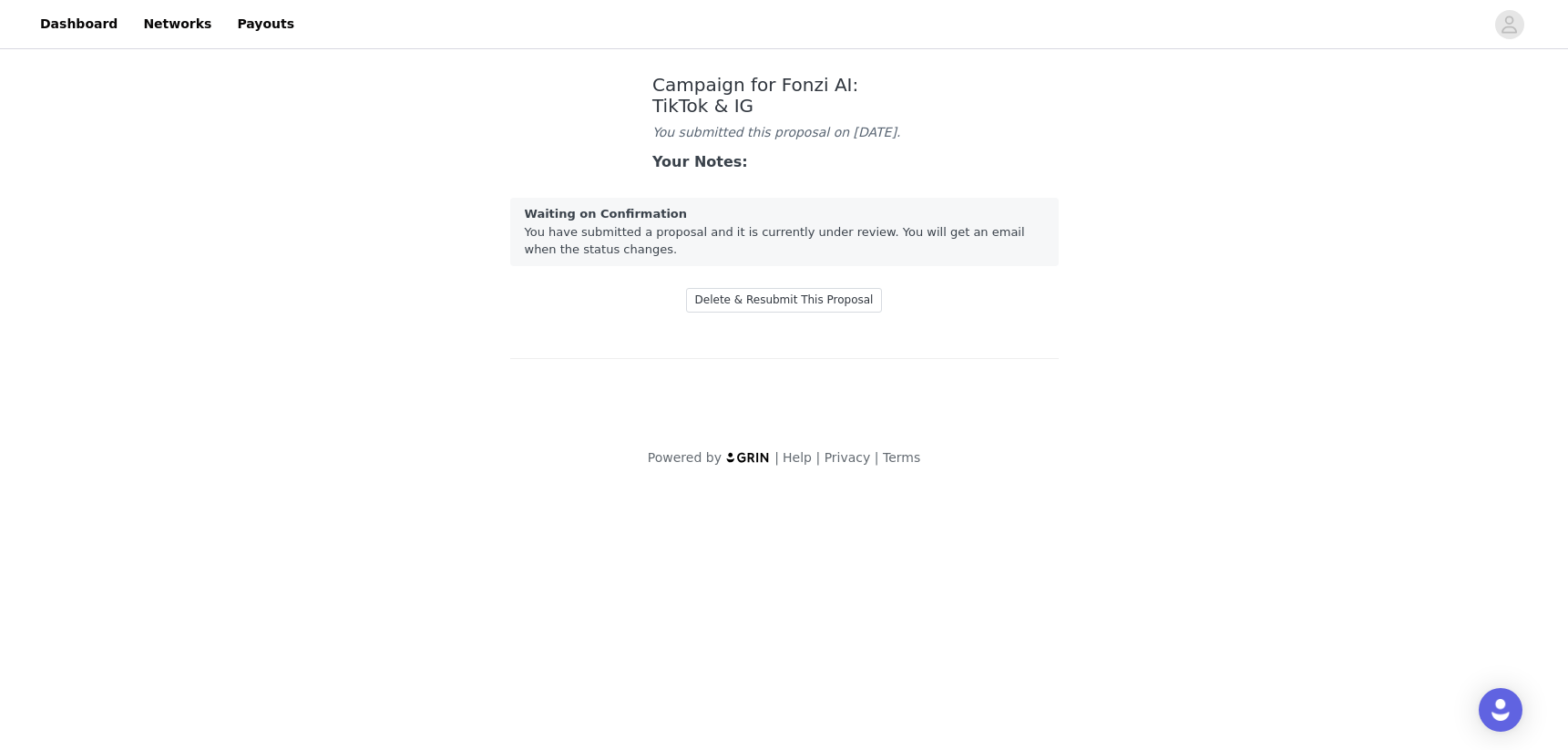
click at [590, 235] on div "Waiting on Confirmation You have submitted a proposal and it is currently under…" at bounding box center [785, 232] width 549 height 69
click at [719, 167] on strong "Your Notes:" at bounding box center [701, 162] width 96 height 18
click at [30, 22] on link "Dashboard" at bounding box center [78, 25] width 99 height 41
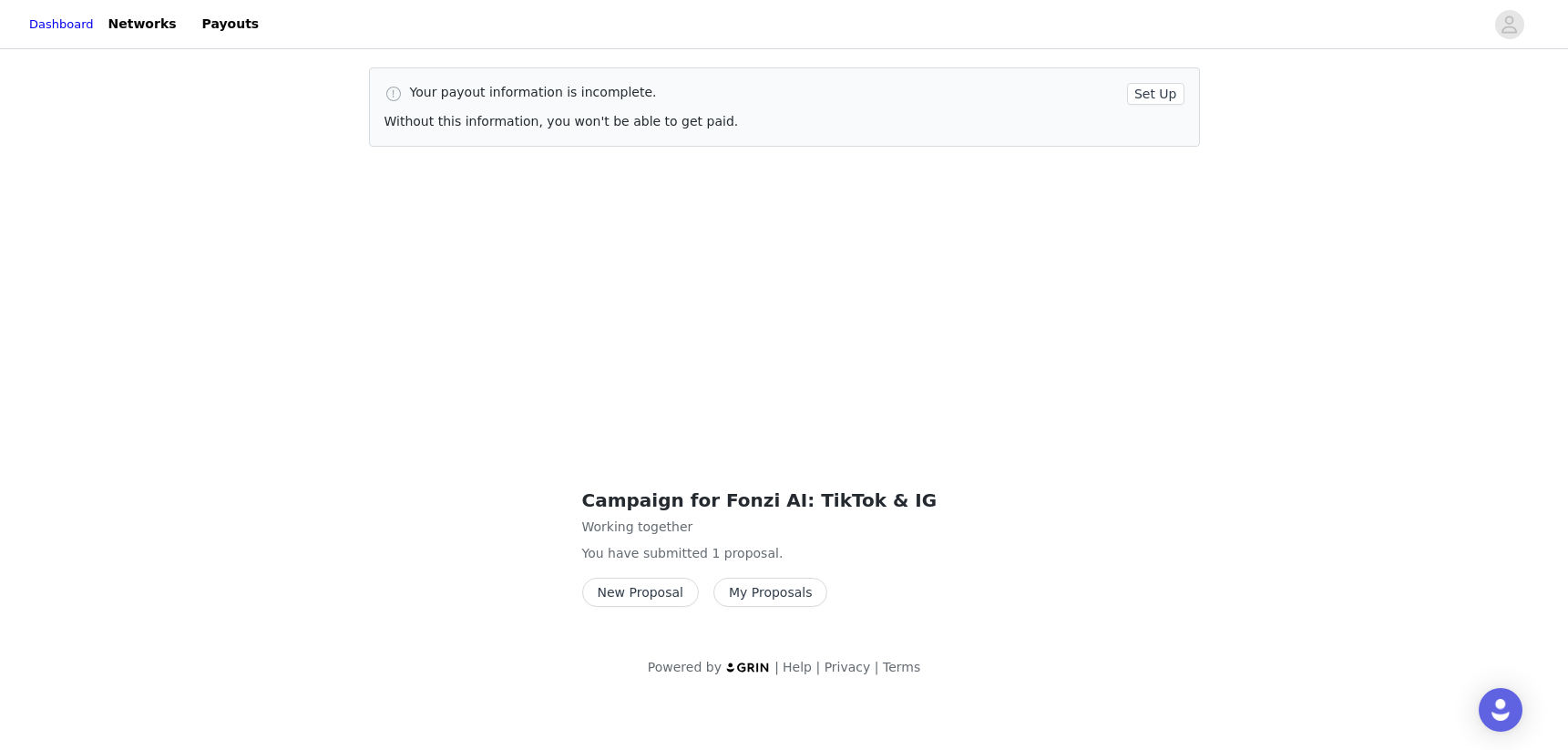
click at [761, 591] on button "My Proposals" at bounding box center [770, 593] width 115 height 29
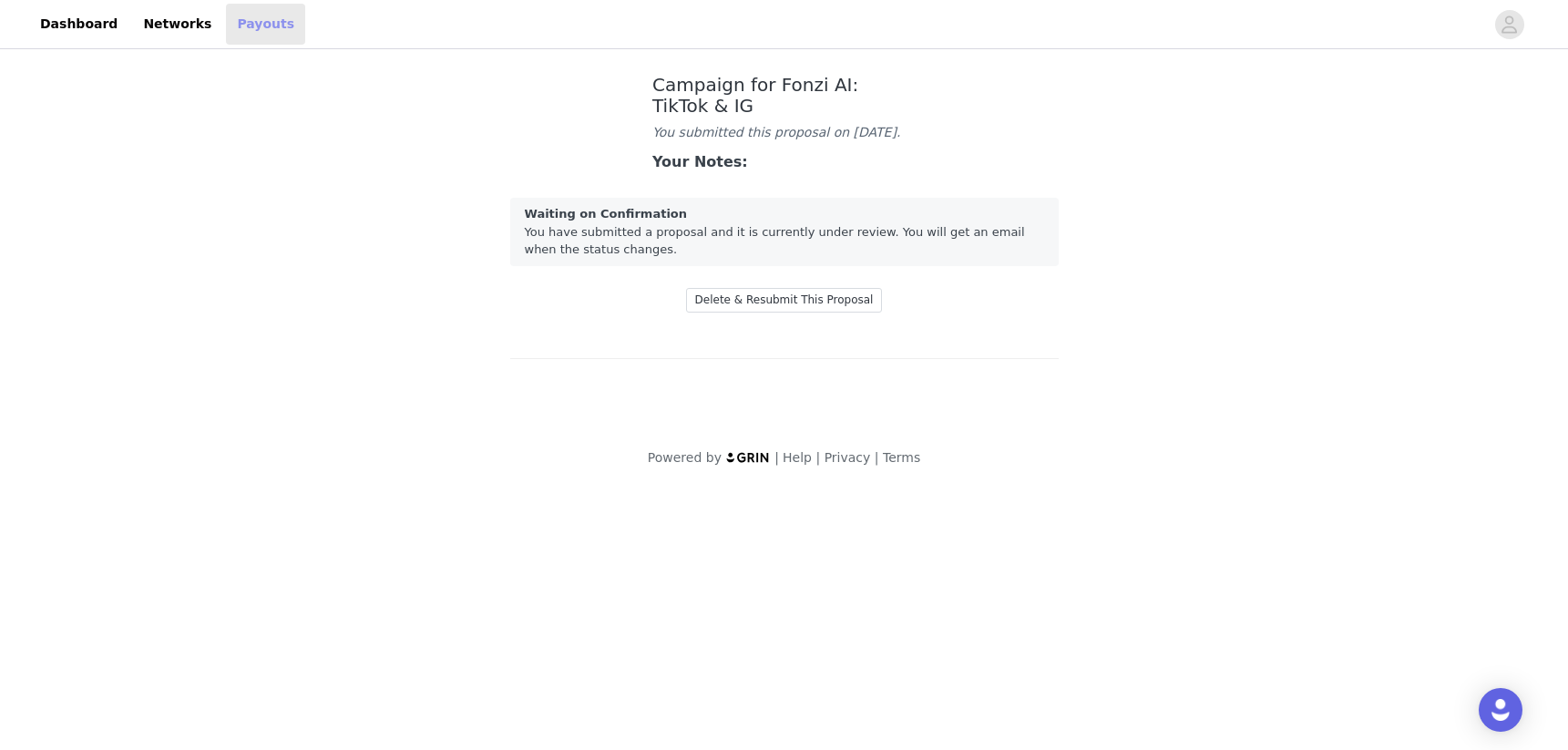
click at [226, 20] on link "Payouts" at bounding box center [266, 25] width 79 height 41
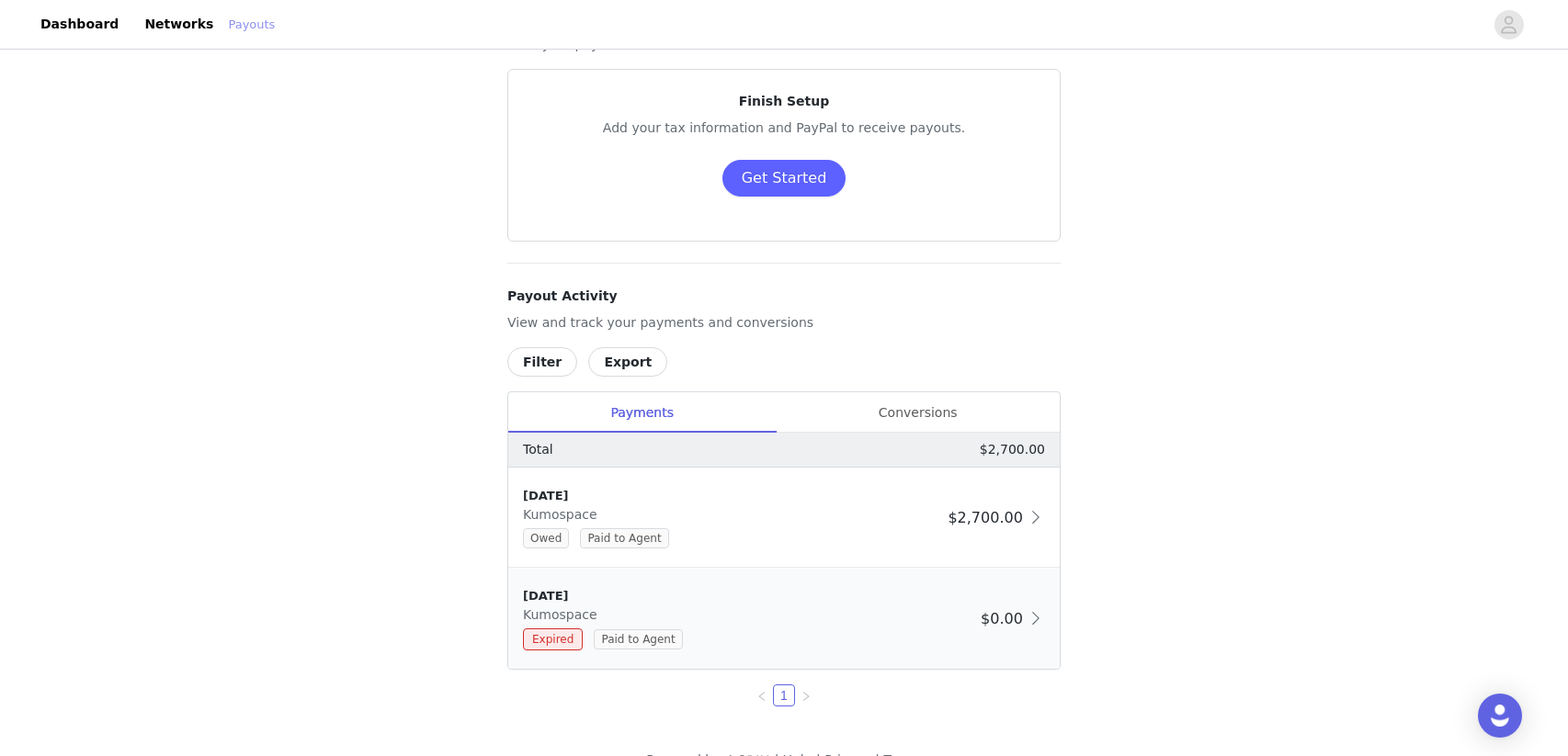
scroll to position [105, 0]
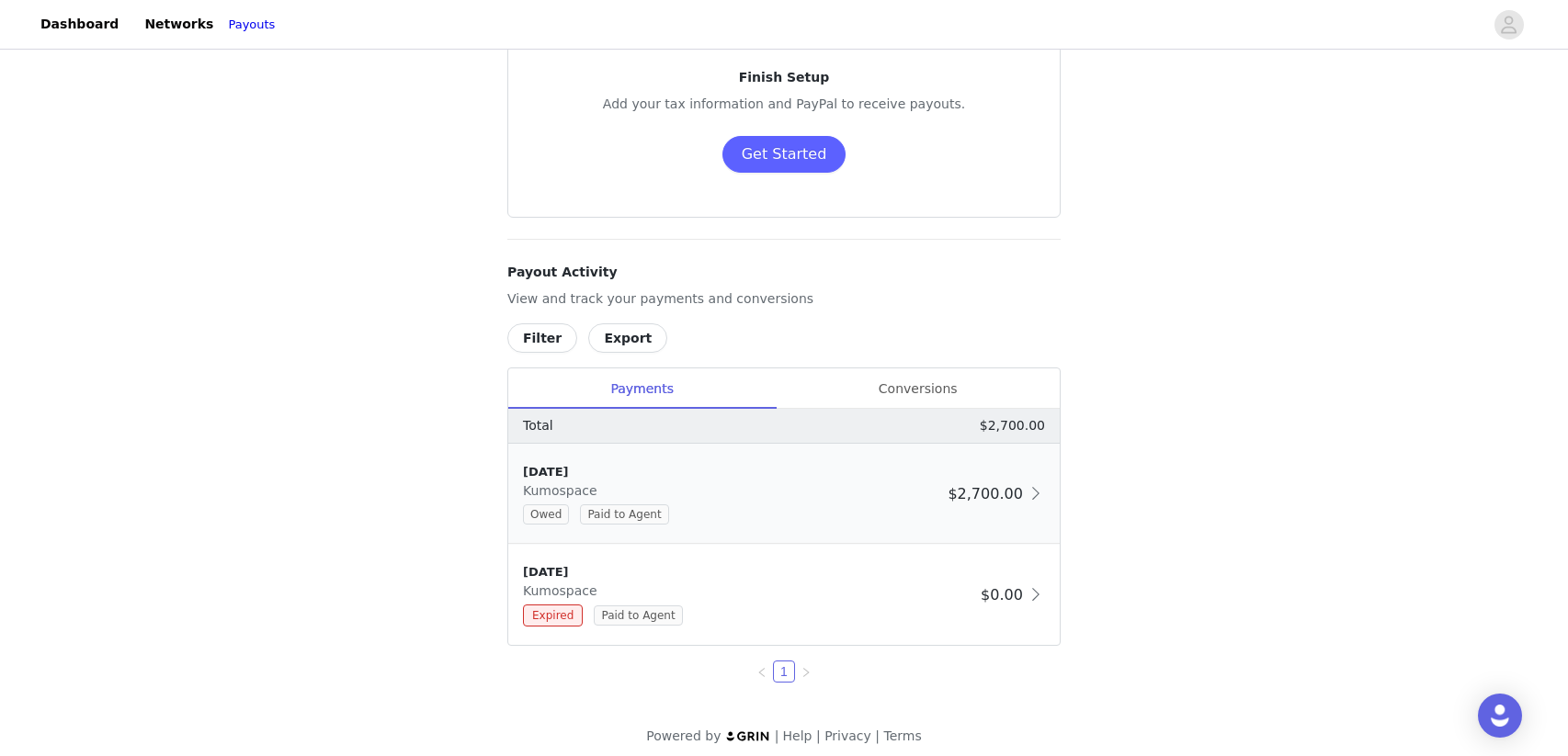
click at [793, 504] on div "Owed Paid to Agent" at bounding box center [732, 514] width 417 height 20
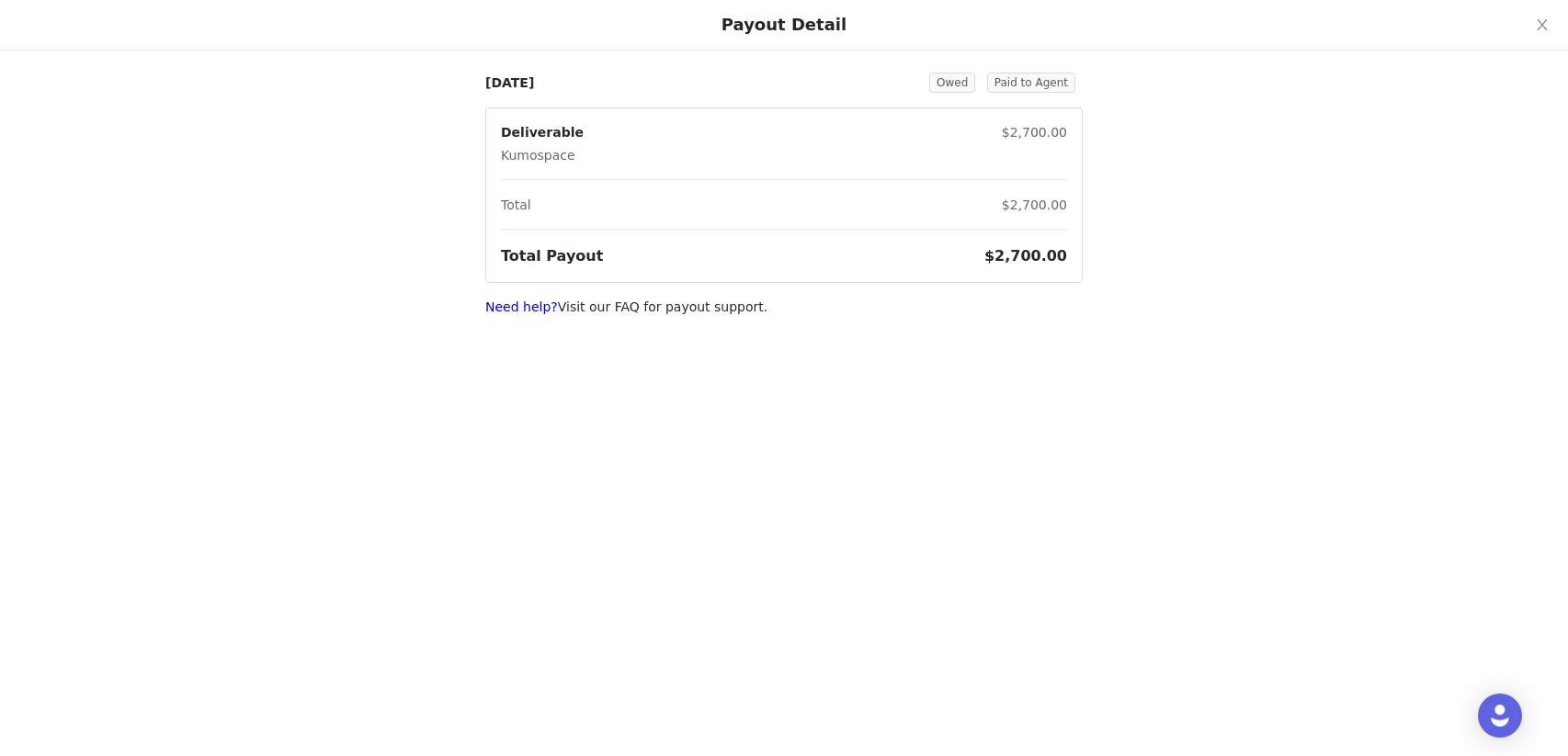
click at [538, 277] on article "Deliverable Kumospace $2,700.00 Total $2,700.00 Total Payout $2,700.00" at bounding box center [784, 196] width 597 height 176
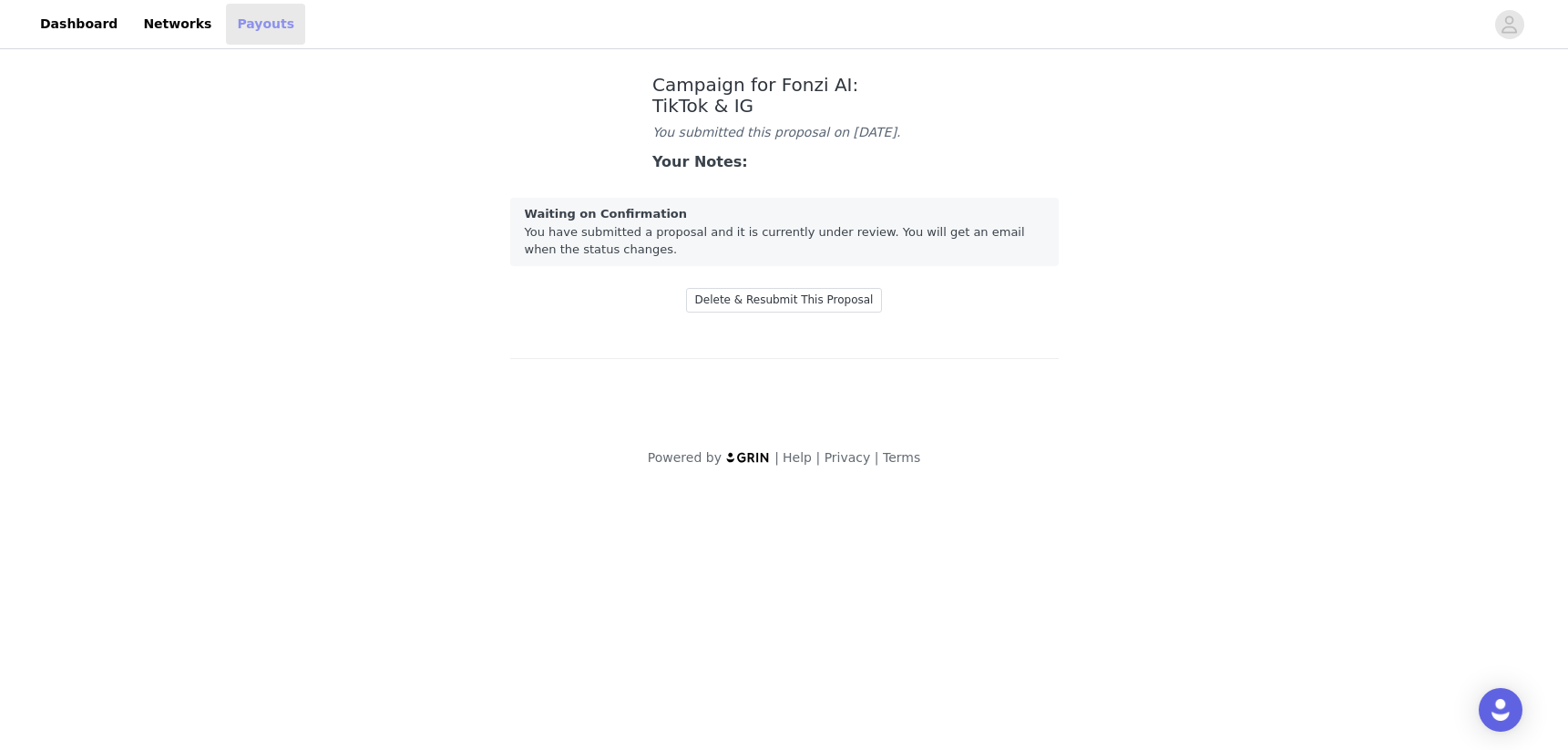
click at [257, 29] on link "Payouts" at bounding box center [266, 25] width 79 height 41
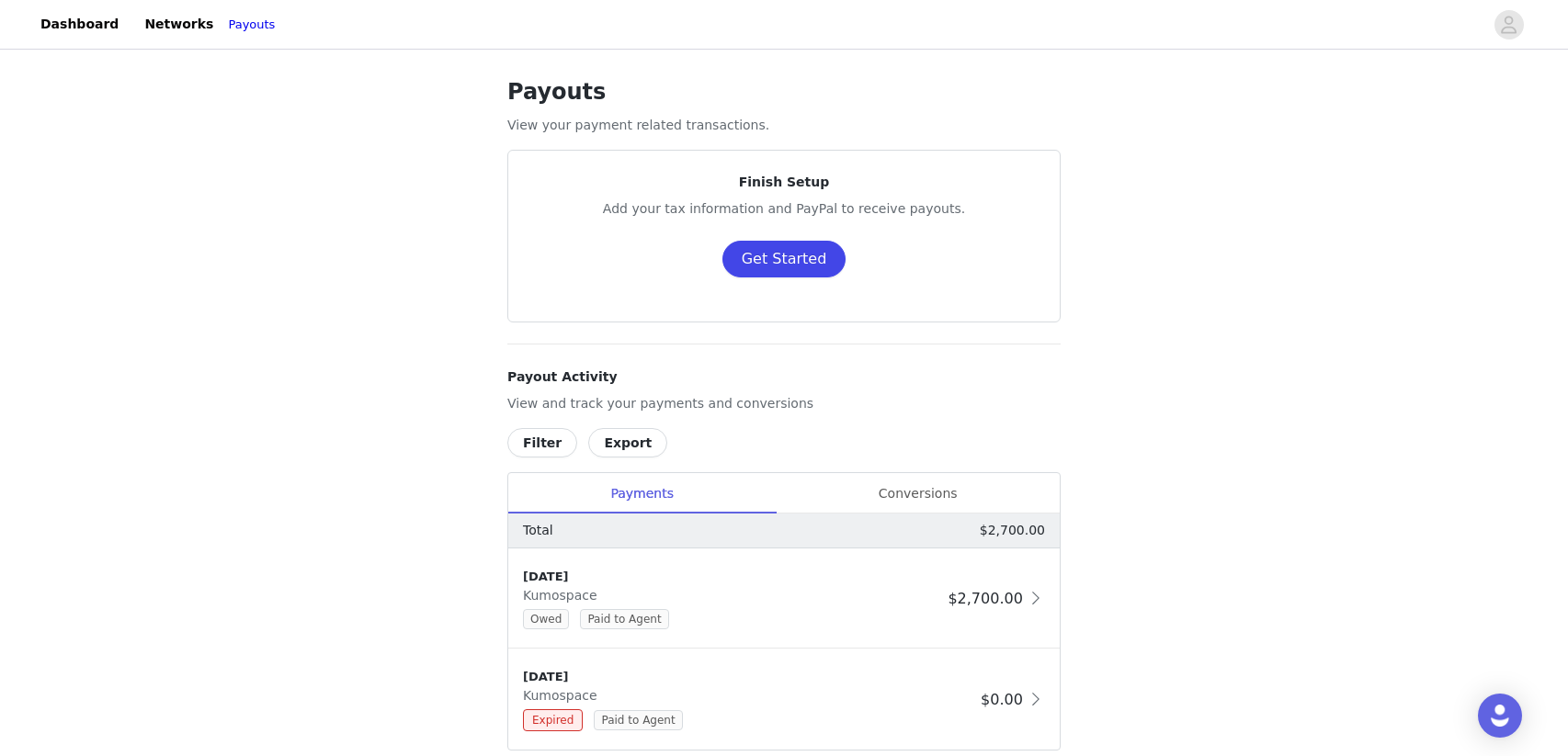
click at [757, 266] on button "Get Started" at bounding box center [785, 259] width 125 height 37
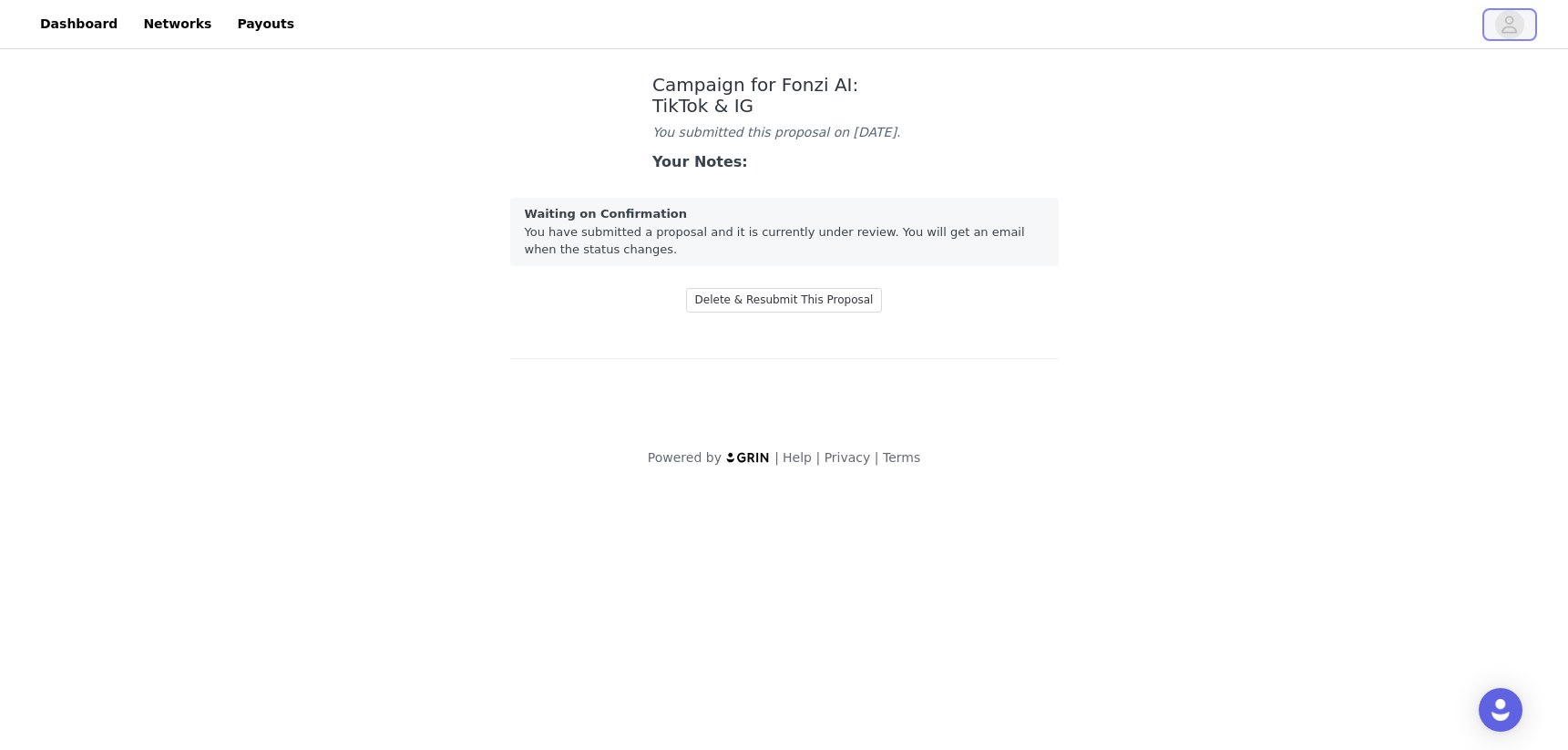
click at [1498, 32] on span "button" at bounding box center [1510, 25] width 29 height 29
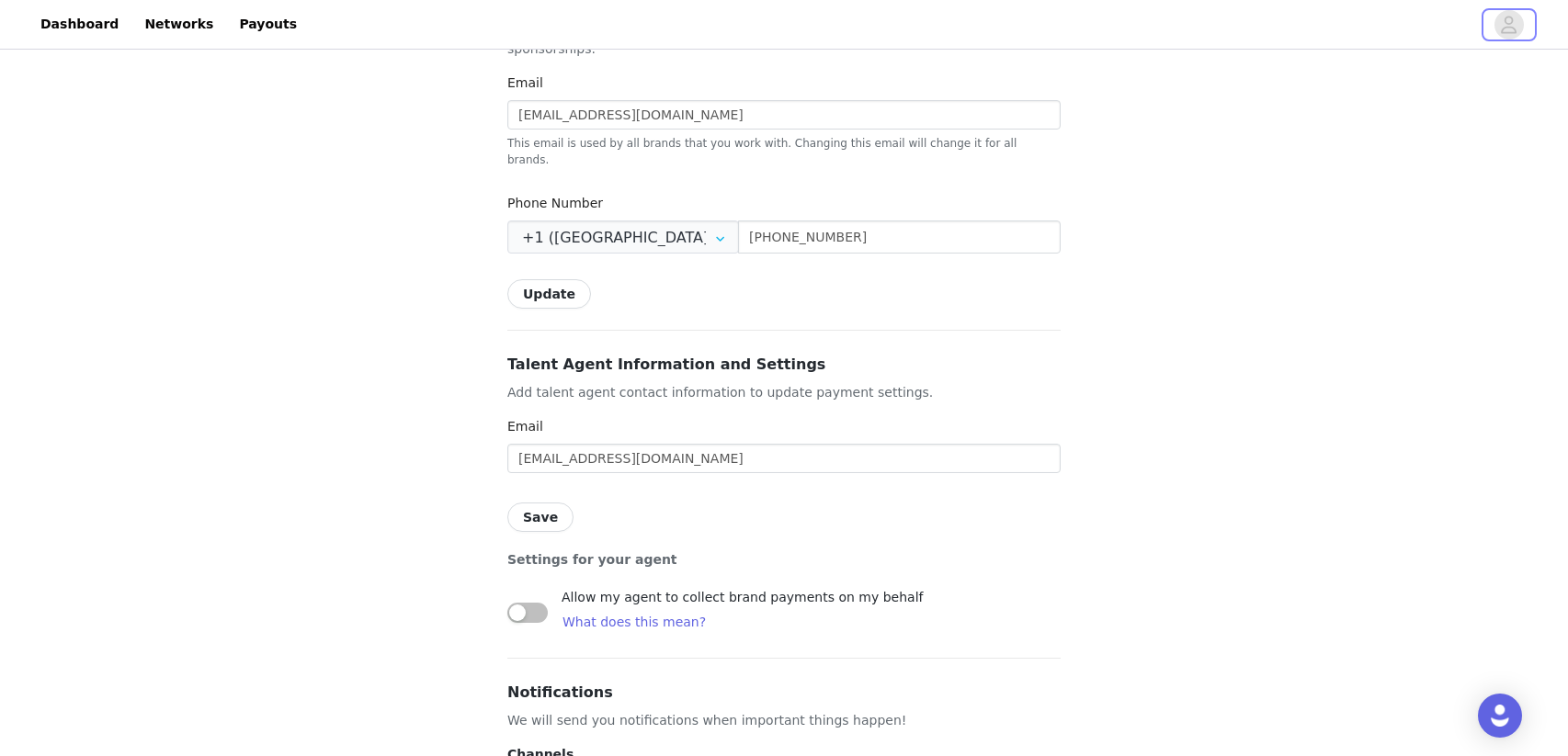
scroll to position [742, 0]
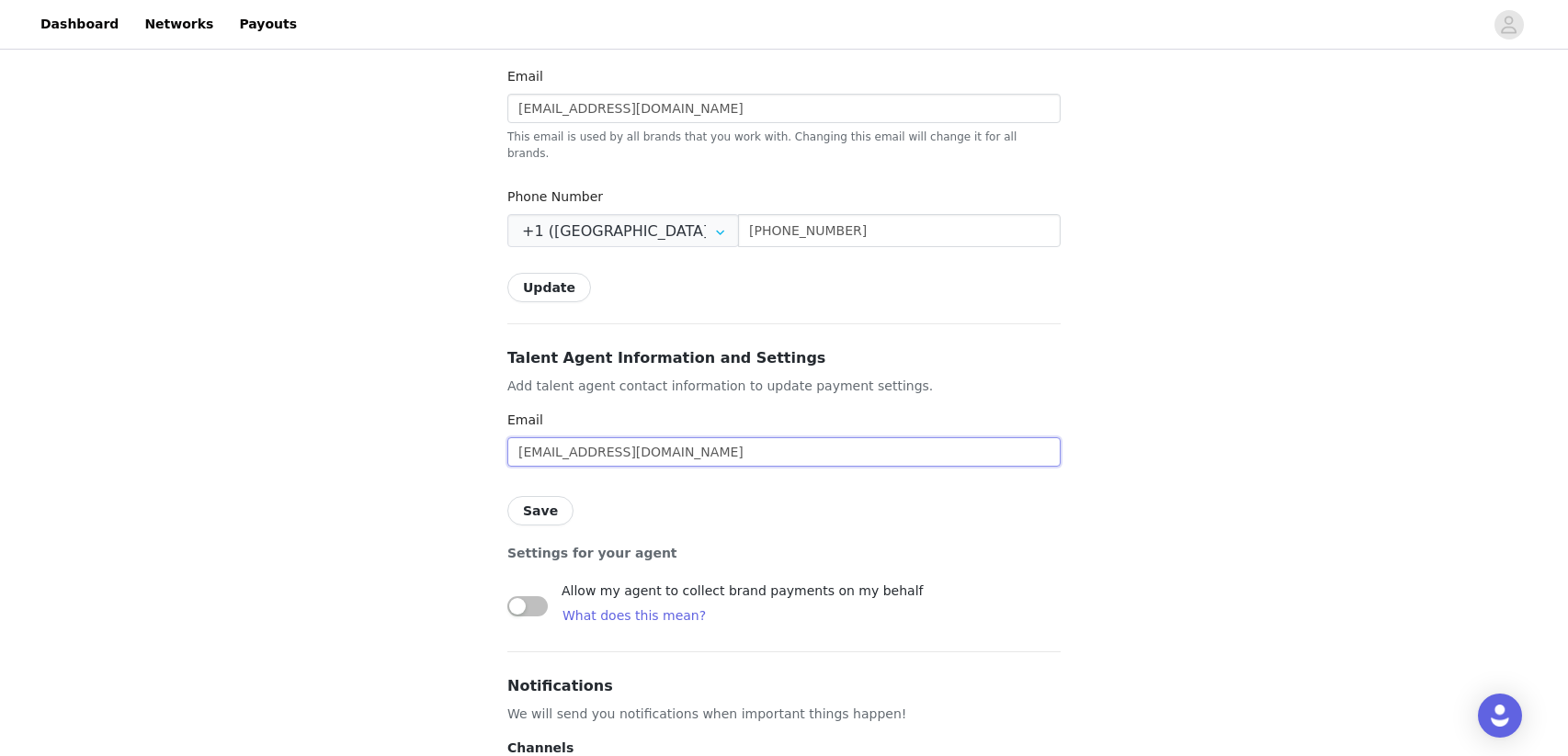
drag, startPoint x: 546, startPoint y: 421, endPoint x: 499, endPoint y: 420, distance: 47.0
click at [499, 420] on div "Back Settings Shipping Info Make sure your address is up to date so you can rec…" at bounding box center [784, 230] width 597 height 1838
click at [758, 438] on input "[EMAIL_ADDRESS][DOMAIN_NAME]" at bounding box center [784, 453] width 554 height 30
type input "[EMAIL_ADDRESS][DOMAIN_NAME]"
click at [553, 496] on button "Save" at bounding box center [540, 511] width 66 height 30
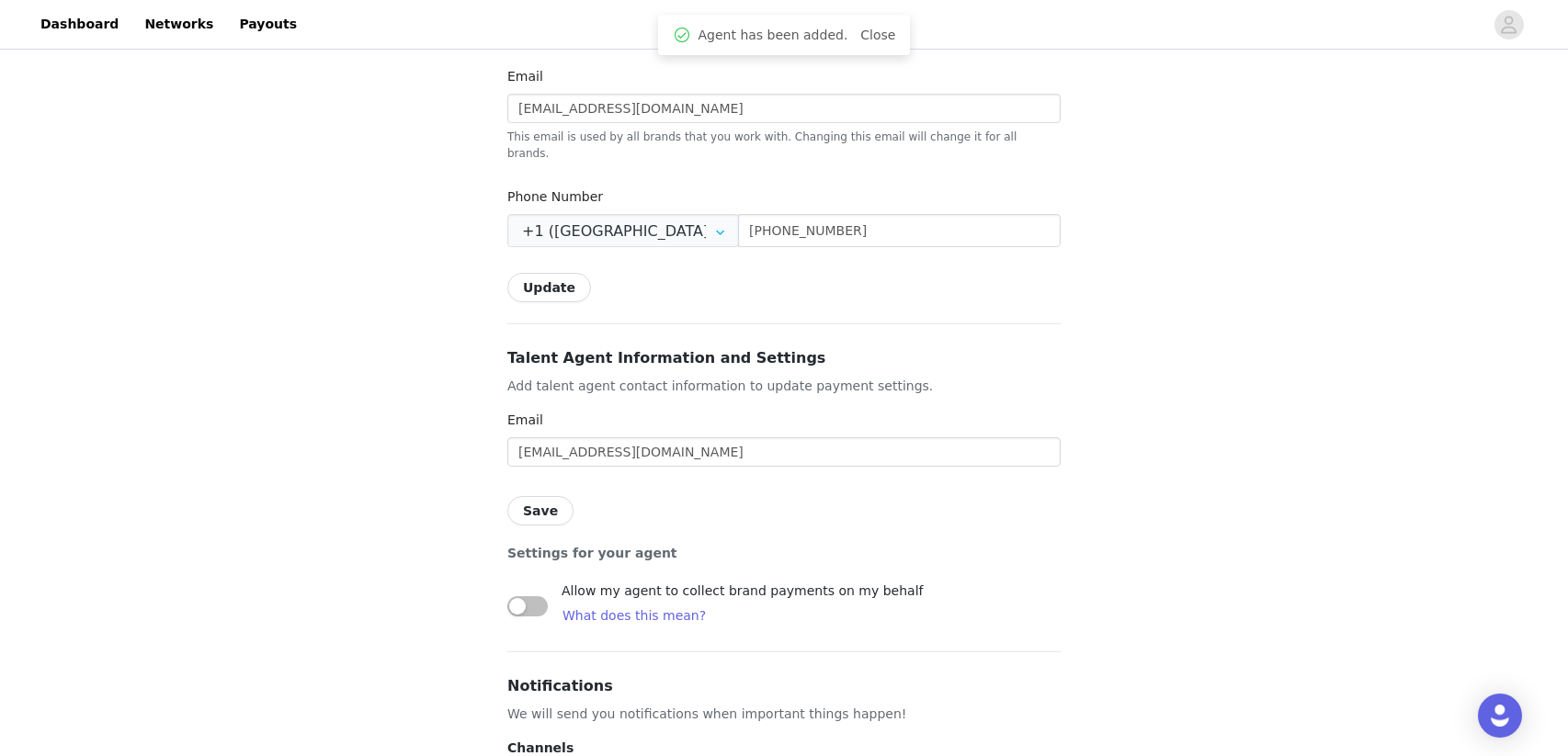
click at [530, 596] on button "button" at bounding box center [527, 606] width 41 height 20
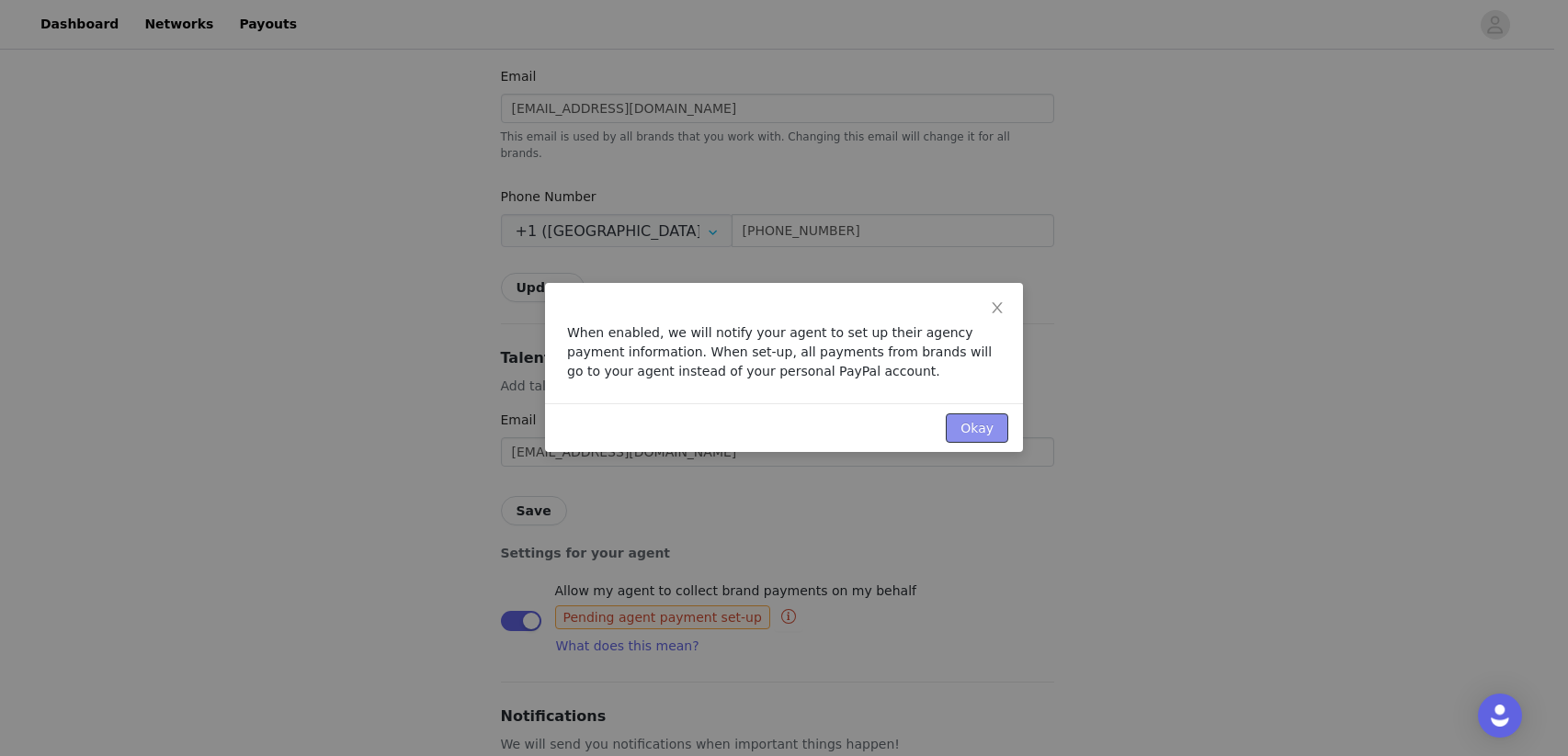
click at [990, 426] on button "Okay" at bounding box center [977, 428] width 62 height 30
